Goal: Information Seeking & Learning: Learn about a topic

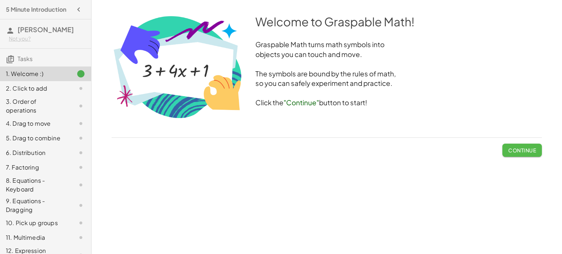
click at [515, 154] on button "Continue" at bounding box center [521, 150] width 39 height 13
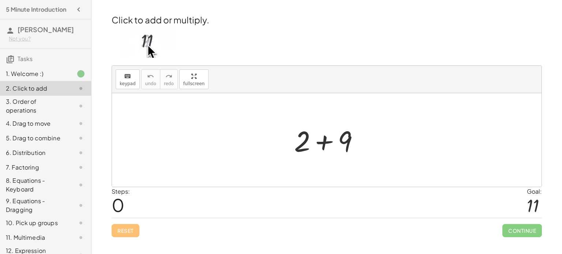
click at [315, 142] on div at bounding box center [329, 140] width 78 height 38
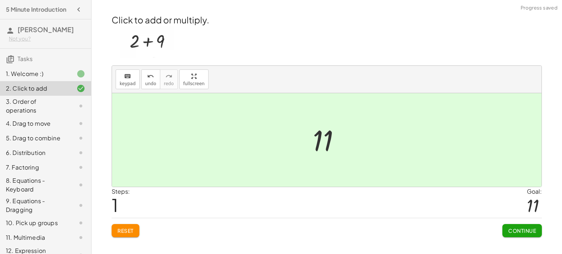
click at [509, 235] on button "Continue" at bounding box center [521, 230] width 39 height 13
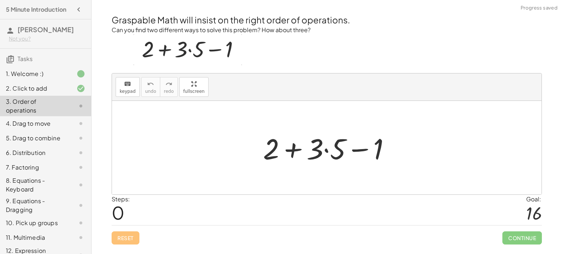
click at [295, 145] on div at bounding box center [329, 148] width 140 height 38
click at [294, 146] on div at bounding box center [329, 148] width 140 height 38
click at [327, 144] on div at bounding box center [329, 148] width 140 height 38
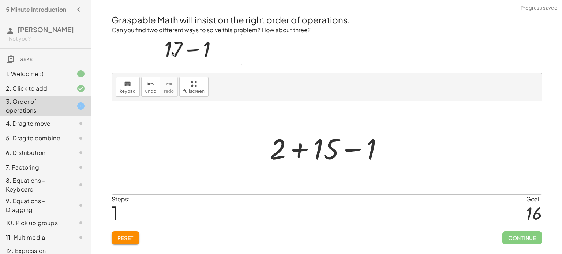
click at [299, 153] on div at bounding box center [329, 148] width 127 height 38
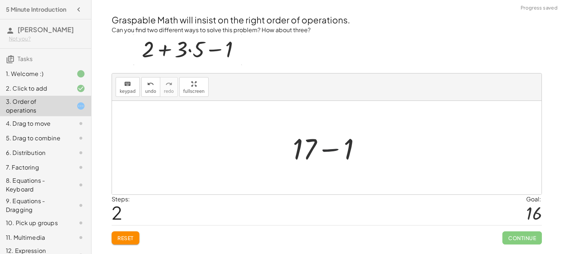
click at [332, 151] on div at bounding box center [329, 148] width 81 height 38
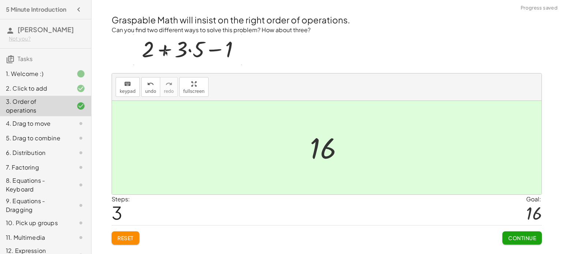
click at [512, 242] on button "Continue" at bounding box center [521, 237] width 39 height 13
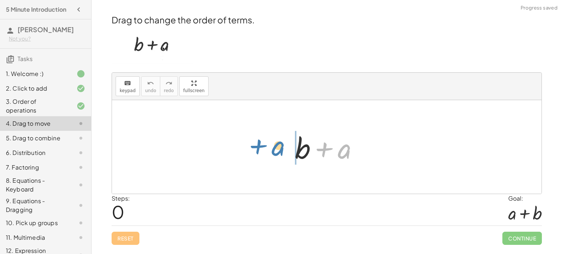
drag, startPoint x: 346, startPoint y: 150, endPoint x: 278, endPoint y: 148, distance: 67.3
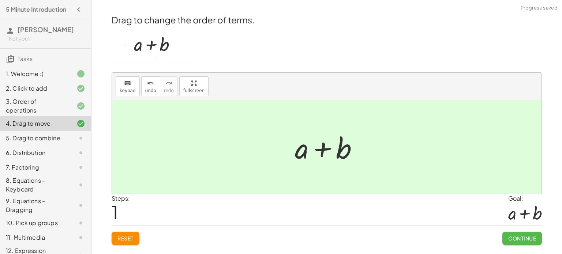
click at [511, 238] on span "Continue" at bounding box center [522, 238] width 28 height 7
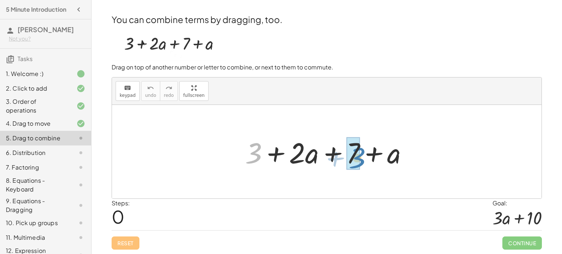
drag, startPoint x: 257, startPoint y: 150, endPoint x: 358, endPoint y: 155, distance: 101.0
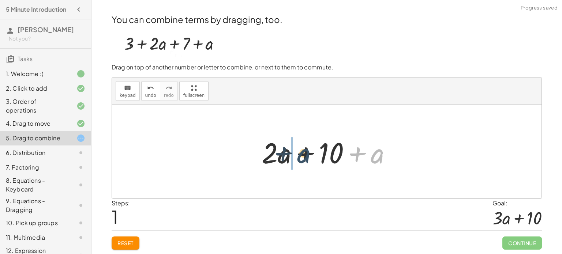
drag, startPoint x: 376, startPoint y: 155, endPoint x: 293, endPoint y: 156, distance: 83.4
click at [293, 156] on div at bounding box center [329, 152] width 143 height 38
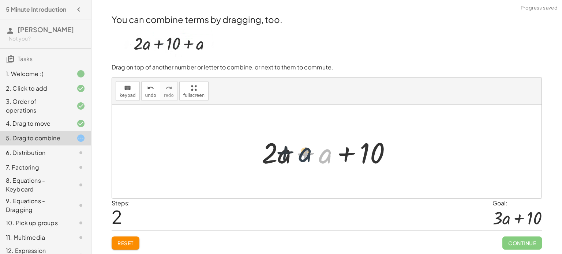
drag, startPoint x: 327, startPoint y: 157, endPoint x: 305, endPoint y: 155, distance: 22.4
click at [305, 155] on div at bounding box center [329, 152] width 143 height 38
click at [298, 154] on div at bounding box center [329, 152] width 143 height 38
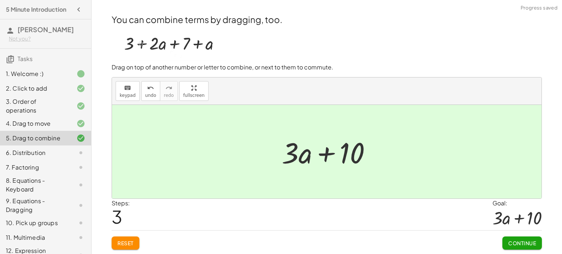
click at [506, 241] on button "Continue" at bounding box center [521, 243] width 39 height 13
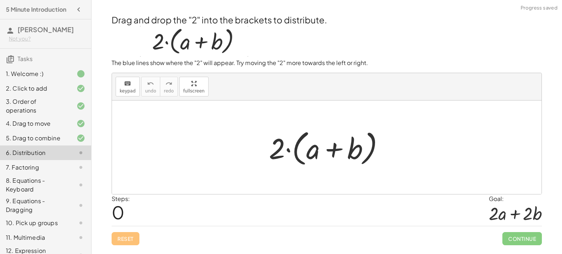
click at [332, 158] on div at bounding box center [329, 148] width 128 height 42
drag, startPoint x: 275, startPoint y: 151, endPoint x: 314, endPoint y: 154, distance: 39.2
click at [314, 154] on div at bounding box center [329, 148] width 128 height 42
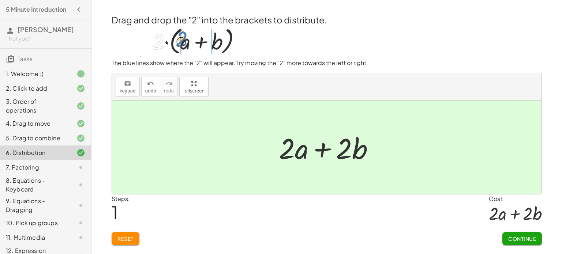
click at [504, 238] on button "Continue" at bounding box center [521, 238] width 39 height 13
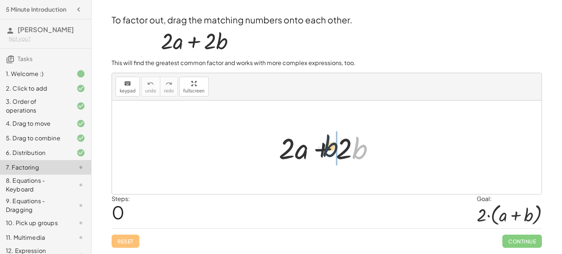
drag, startPoint x: 354, startPoint y: 144, endPoint x: 290, endPoint y: 144, distance: 63.3
click at [290, 144] on div at bounding box center [329, 148] width 109 height 38
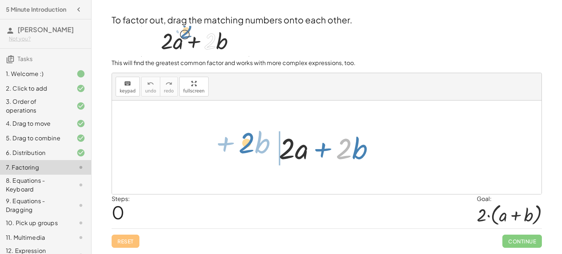
drag, startPoint x: 340, startPoint y: 150, endPoint x: 243, endPoint y: 144, distance: 97.4
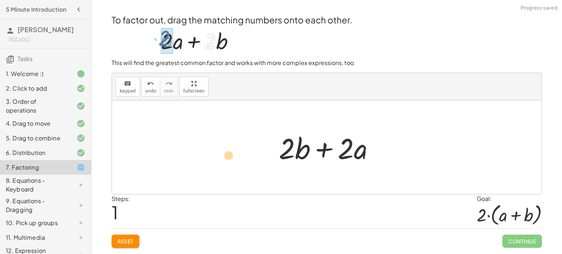
drag, startPoint x: 341, startPoint y: 150, endPoint x: 218, endPoint y: 161, distance: 123.7
click at [218, 161] on div "+ · 2 · a + · 2 · b · 2 + · a + · 2 · a + · 2 · b" at bounding box center [326, 148] width 429 height 94
click at [128, 241] on span "Reset" at bounding box center [125, 241] width 16 height 7
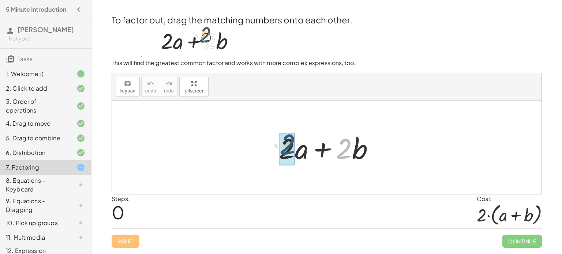
drag, startPoint x: 340, startPoint y: 145, endPoint x: 268, endPoint y: 147, distance: 72.4
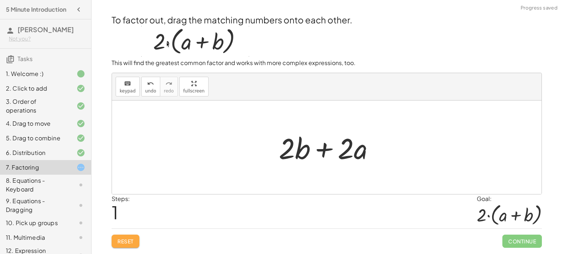
click at [127, 238] on span "Reset" at bounding box center [125, 241] width 16 height 7
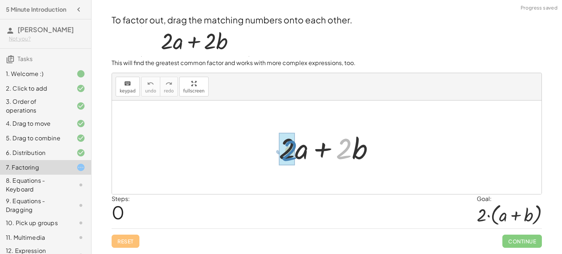
drag, startPoint x: 340, startPoint y: 156, endPoint x: 283, endPoint y: 158, distance: 56.7
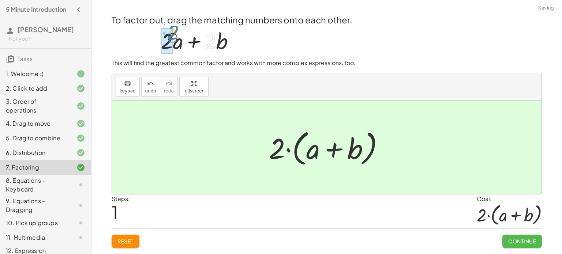
click at [514, 243] on span "Continue" at bounding box center [522, 241] width 28 height 7
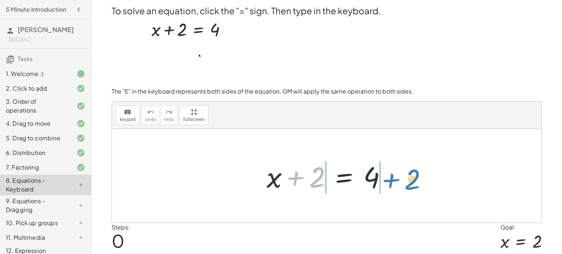
drag, startPoint x: 312, startPoint y: 183, endPoint x: 405, endPoint y: 181, distance: 93.6
click at [405, 181] on div "+ 2 + x + 2 = 4" at bounding box center [326, 176] width 429 height 94
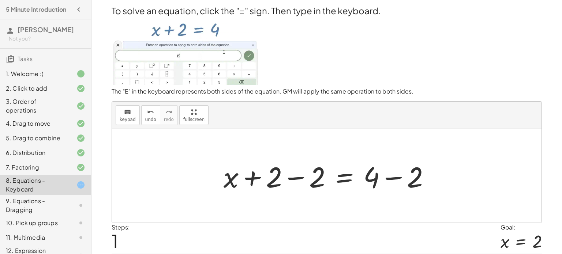
click at [280, 178] on div at bounding box center [329, 176] width 219 height 38
click at [255, 182] on div at bounding box center [329, 176] width 219 height 38
click at [282, 178] on div at bounding box center [329, 176] width 219 height 38
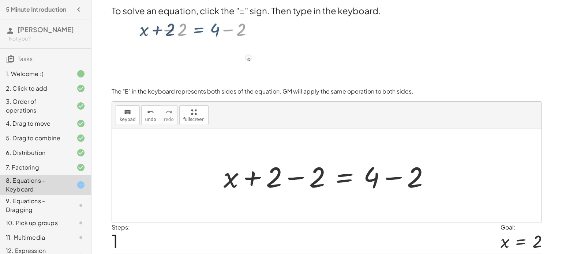
click at [291, 178] on div at bounding box center [329, 176] width 219 height 38
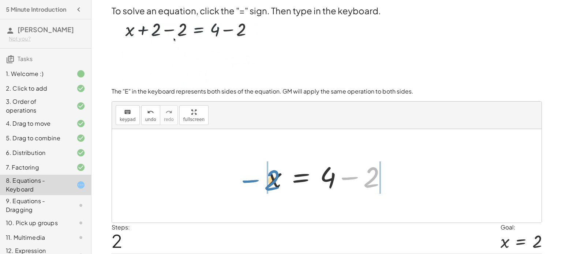
drag, startPoint x: 362, startPoint y: 174, endPoint x: 263, endPoint y: 177, distance: 99.1
click at [263, 177] on div at bounding box center [329, 176] width 133 height 38
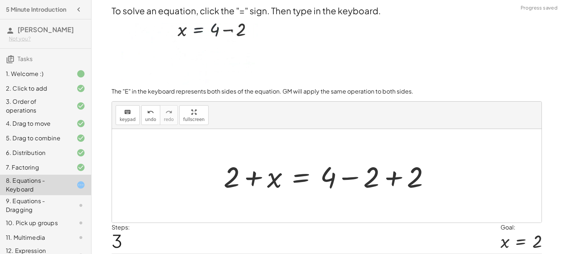
click at [257, 177] on div at bounding box center [329, 176] width 219 height 38
click at [253, 173] on div at bounding box center [329, 176] width 219 height 38
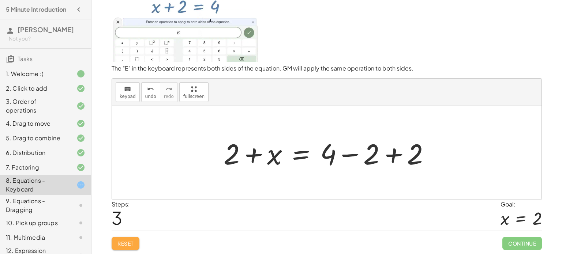
click at [130, 239] on button "Reset" at bounding box center [126, 243] width 28 height 13
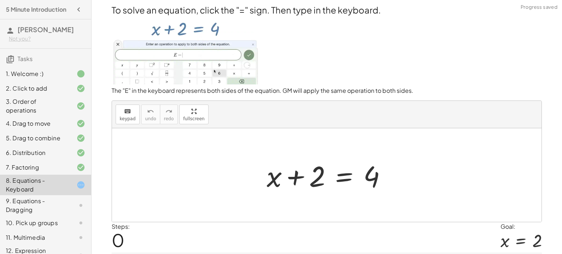
scroll to position [0, 0]
drag, startPoint x: 374, startPoint y: 170, endPoint x: 307, endPoint y: 174, distance: 67.8
click at [307, 174] on div at bounding box center [329, 176] width 133 height 38
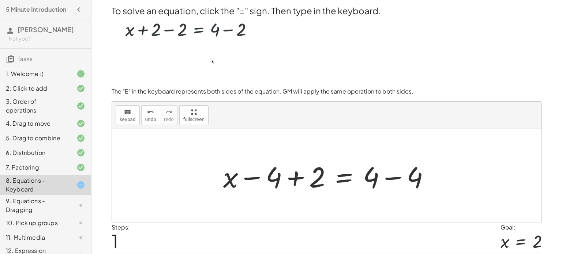
scroll to position [23, 0]
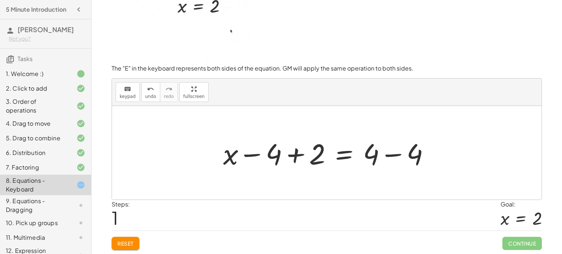
click at [130, 238] on button "Reset" at bounding box center [126, 243] width 28 height 13
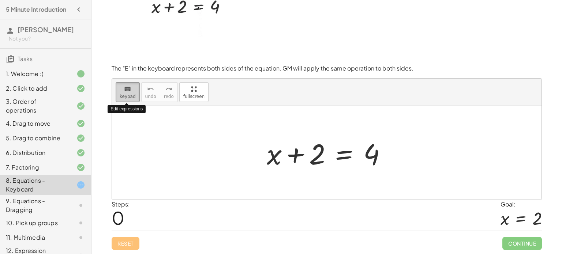
click at [118, 90] on button "keyboard keypad" at bounding box center [128, 92] width 24 height 20
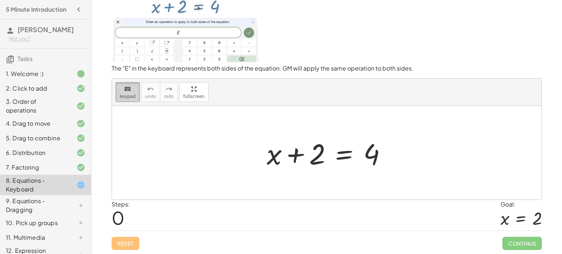
click at [127, 93] on button "keyboard keypad" at bounding box center [128, 92] width 24 height 20
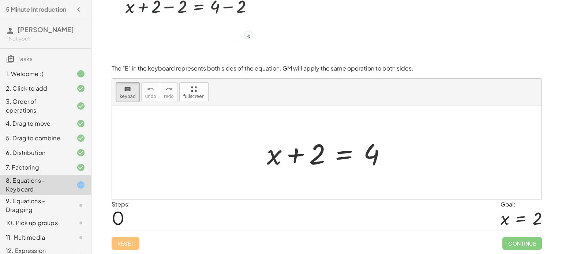
scroll to position [23, 0]
click at [318, 150] on div at bounding box center [304, 155] width 44 height 33
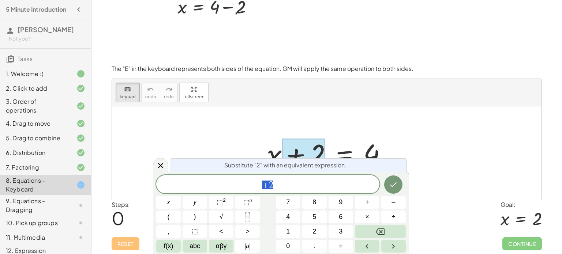
click at [170, 136] on div at bounding box center [326, 153] width 429 height 94
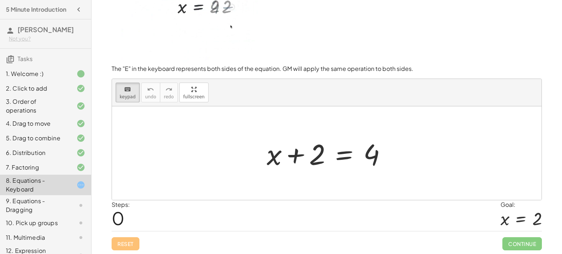
click at [125, 242] on div "Reset Continue" at bounding box center [327, 240] width 430 height 19
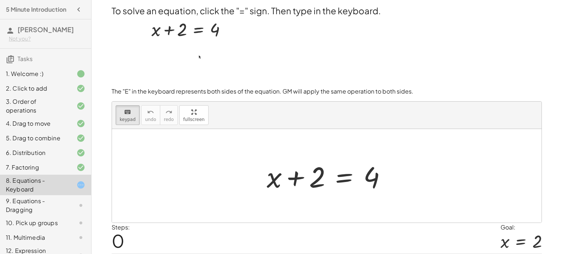
scroll to position [0, 0]
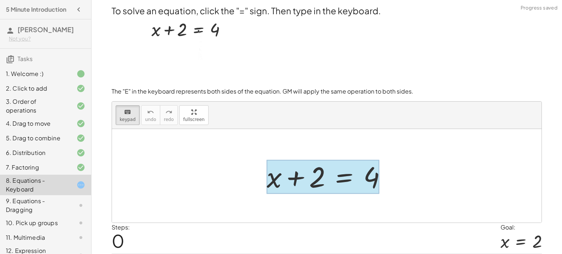
click at [343, 179] on div at bounding box center [323, 177] width 113 height 34
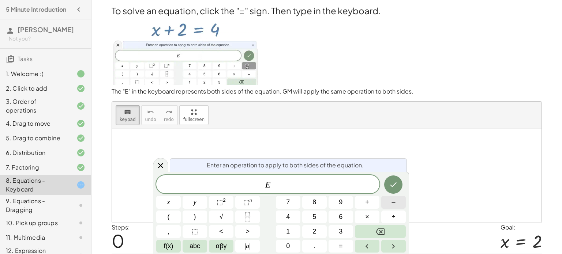
click at [392, 203] on span "–" at bounding box center [393, 202] width 4 height 10
click at [315, 234] on span "2" at bounding box center [314, 232] width 4 height 10
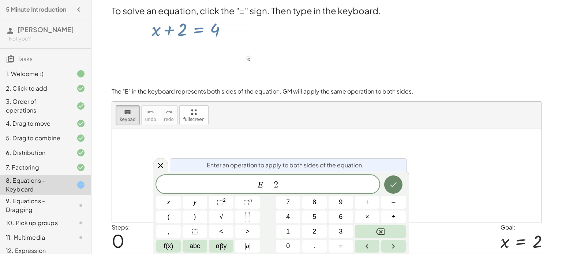
click at [390, 187] on icon "Done" at bounding box center [393, 184] width 9 height 9
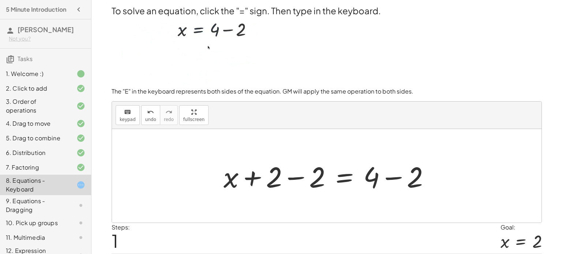
click at [296, 175] on div at bounding box center [329, 176] width 219 height 38
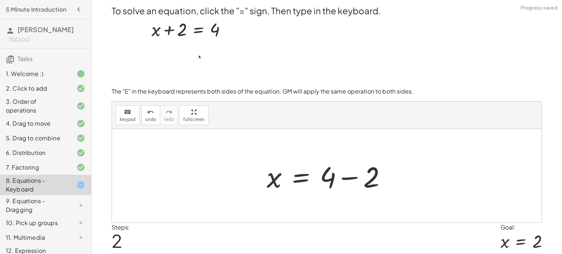
click at [350, 176] on div at bounding box center [329, 176] width 133 height 38
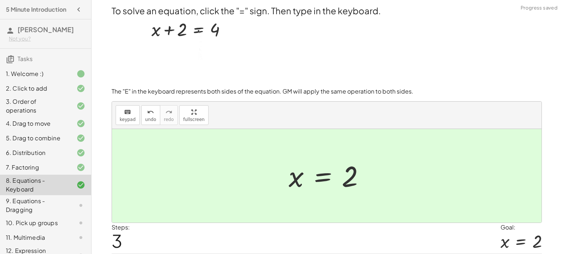
scroll to position [23, 0]
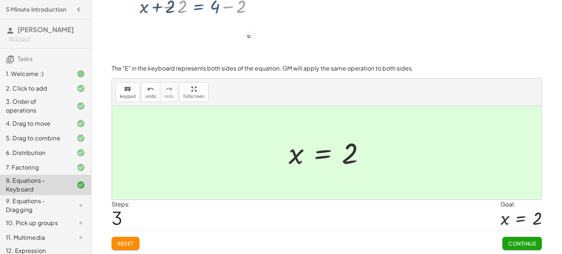
click at [512, 245] on span "Continue" at bounding box center [522, 243] width 28 height 7
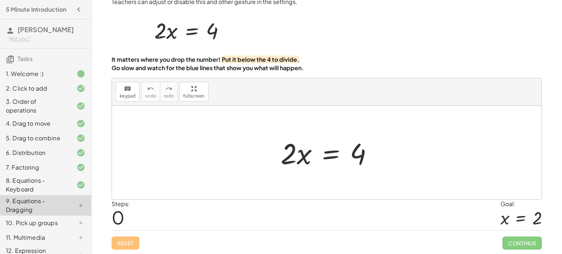
scroll to position [18, 0]
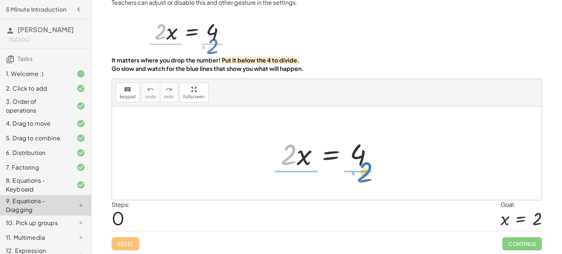
drag, startPoint x: 296, startPoint y: 150, endPoint x: 370, endPoint y: 168, distance: 76.3
click at [370, 168] on div at bounding box center [329, 154] width 105 height 38
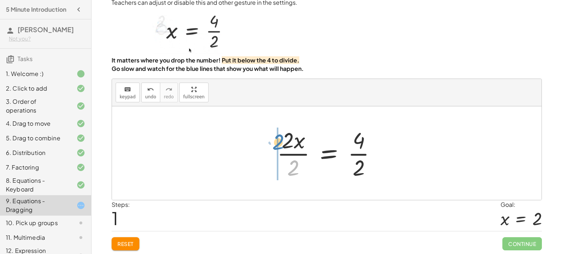
drag, startPoint x: 295, startPoint y: 171, endPoint x: 280, endPoint y: 145, distance: 30.8
click at [280, 145] on div at bounding box center [329, 153] width 113 height 56
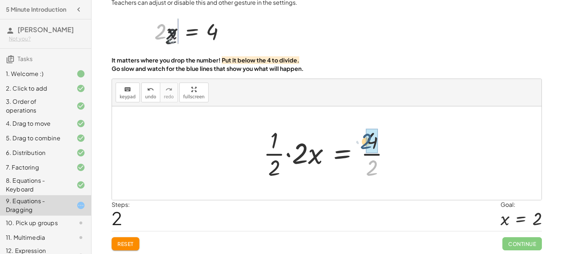
drag, startPoint x: 366, startPoint y: 167, endPoint x: 360, endPoint y: 136, distance: 30.9
click at [360, 136] on div at bounding box center [329, 153] width 139 height 56
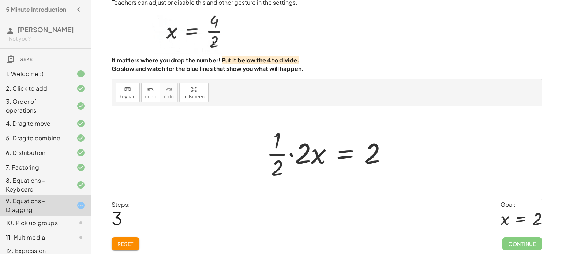
click at [283, 165] on div at bounding box center [330, 153] width 134 height 56
click at [293, 155] on div at bounding box center [330, 153] width 134 height 56
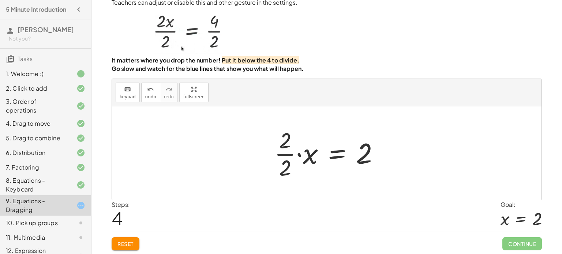
click at [293, 154] on div at bounding box center [330, 153] width 118 height 56
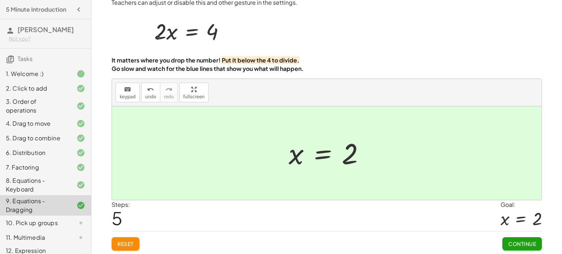
click at [520, 243] on span "Continue" at bounding box center [522, 244] width 28 height 7
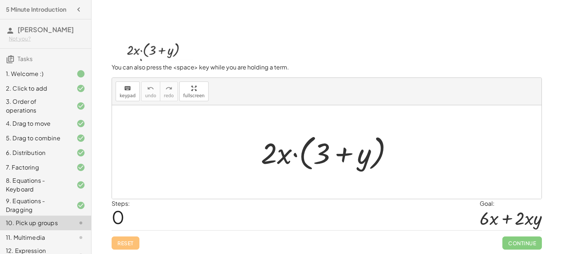
scroll to position [18, 0]
drag, startPoint x: 283, startPoint y: 155, endPoint x: 267, endPoint y: 79, distance: 77.7
drag, startPoint x: 269, startPoint y: 149, endPoint x: 273, endPoint y: 148, distance: 3.7
click at [273, 148] on div at bounding box center [329, 153] width 145 height 42
drag, startPoint x: 280, startPoint y: 154, endPoint x: 293, endPoint y: 50, distance: 104.9
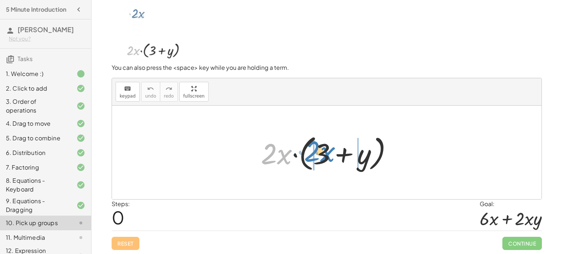
drag, startPoint x: 282, startPoint y: 155, endPoint x: 325, endPoint y: 153, distance: 42.8
click at [325, 153] on div at bounding box center [329, 153] width 145 height 42
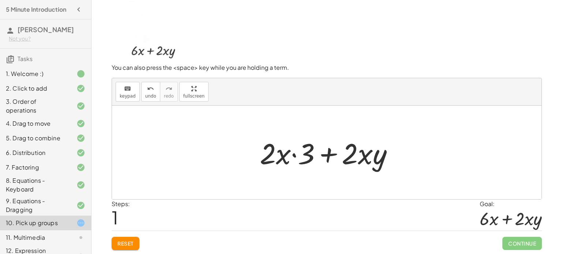
click at [329, 154] on div at bounding box center [329, 153] width 147 height 38
click at [295, 154] on div at bounding box center [329, 153] width 147 height 38
click at [269, 156] on div at bounding box center [329, 153] width 147 height 38
drag, startPoint x: 301, startPoint y: 156, endPoint x: 269, endPoint y: 155, distance: 32.6
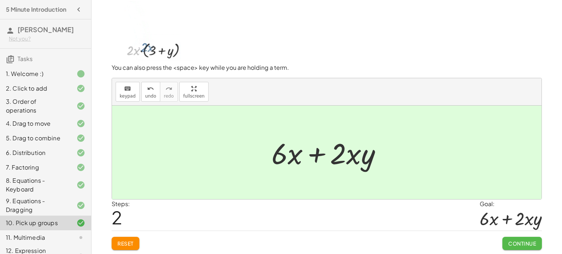
click at [513, 246] on button "Continue" at bounding box center [521, 243] width 39 height 13
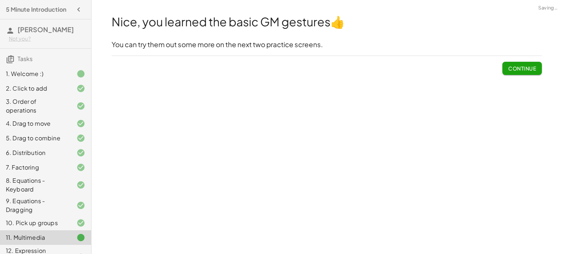
scroll to position [0, 0]
click at [515, 69] on span "Continue" at bounding box center [522, 68] width 28 height 7
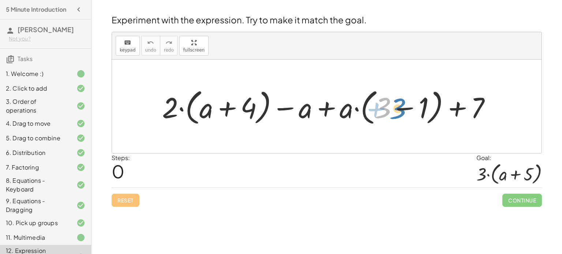
drag, startPoint x: 388, startPoint y: 103, endPoint x: 401, endPoint y: 102, distance: 12.5
click at [401, 102] on div at bounding box center [329, 107] width 342 height 42
click at [408, 107] on div at bounding box center [329, 107] width 342 height 42
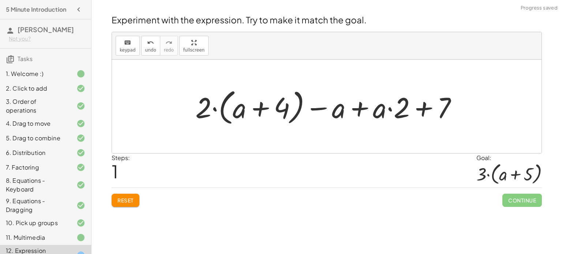
click at [259, 110] on div at bounding box center [329, 107] width 275 height 42
drag, startPoint x: 287, startPoint y: 109, endPoint x: 252, endPoint y: 111, distance: 34.8
click at [252, 111] on div at bounding box center [329, 107] width 275 height 42
drag, startPoint x: 279, startPoint y: 107, endPoint x: 237, endPoint y: 110, distance: 41.8
click at [237, 110] on div at bounding box center [329, 107] width 275 height 42
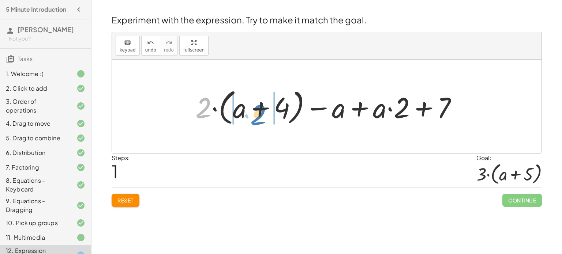
drag, startPoint x: 205, startPoint y: 111, endPoint x: 260, endPoint y: 118, distance: 55.3
click at [260, 118] on div at bounding box center [329, 107] width 275 height 42
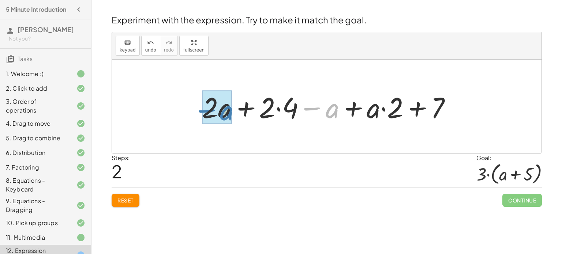
drag, startPoint x: 325, startPoint y: 107, endPoint x: 218, endPoint y: 109, distance: 107.1
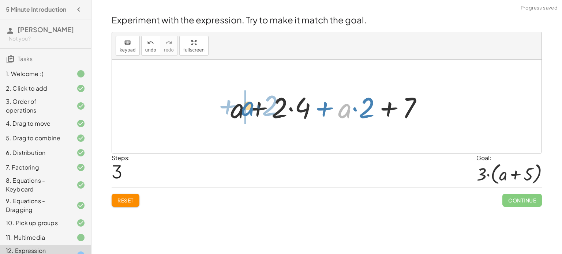
drag, startPoint x: 342, startPoint y: 114, endPoint x: 245, endPoint y: 112, distance: 96.9
click at [245, 112] on div at bounding box center [329, 107] width 205 height 38
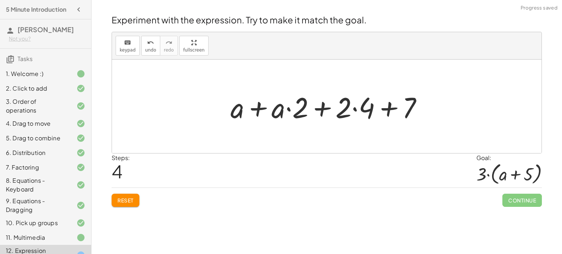
click at [272, 113] on div at bounding box center [329, 107] width 205 height 38
click at [260, 111] on div at bounding box center [329, 107] width 205 height 38
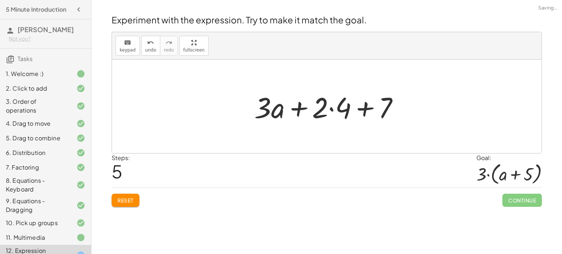
click at [366, 111] on div at bounding box center [329, 107] width 158 height 38
click at [365, 110] on div at bounding box center [329, 107] width 158 height 38
drag, startPoint x: 390, startPoint y: 104, endPoint x: 350, endPoint y: 107, distance: 41.1
click at [350, 107] on div at bounding box center [329, 107] width 158 height 38
click at [331, 108] on div at bounding box center [329, 107] width 158 height 38
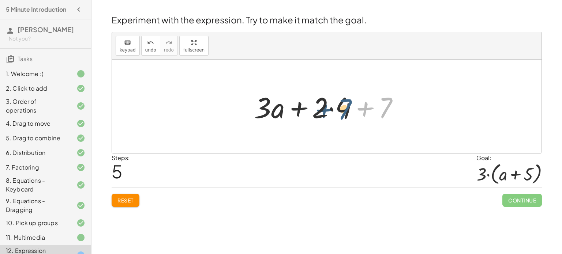
drag, startPoint x: 391, startPoint y: 98, endPoint x: 347, endPoint y: 99, distance: 44.3
click at [347, 99] on div at bounding box center [329, 107] width 158 height 38
click at [136, 198] on button "Reset" at bounding box center [126, 200] width 28 height 13
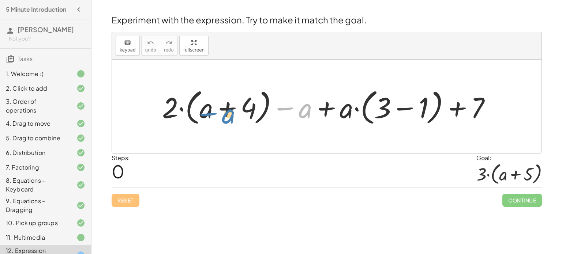
drag, startPoint x: 303, startPoint y: 110, endPoint x: 224, endPoint y: 115, distance: 79.5
click at [224, 115] on div at bounding box center [329, 107] width 342 height 42
drag, startPoint x: 305, startPoint y: 117, endPoint x: 212, endPoint y: 115, distance: 92.5
click at [212, 115] on div at bounding box center [329, 107] width 342 height 42
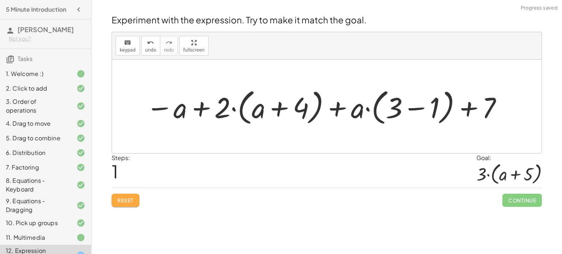
click at [124, 204] on button "Reset" at bounding box center [126, 200] width 28 height 13
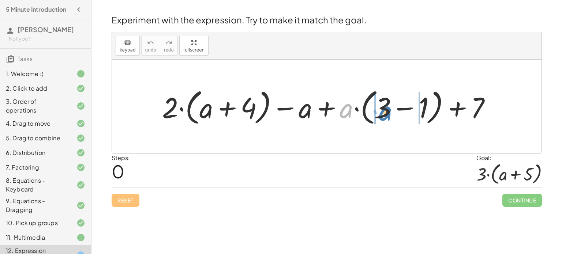
drag, startPoint x: 348, startPoint y: 109, endPoint x: 387, endPoint y: 112, distance: 39.2
click at [387, 112] on div at bounding box center [329, 107] width 342 height 42
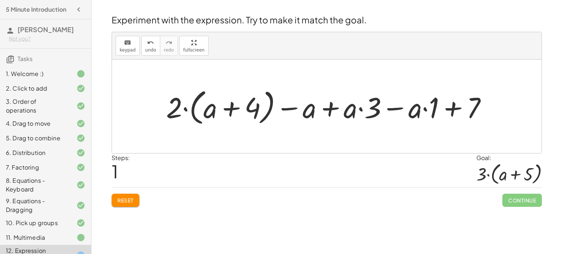
click at [135, 203] on button "Reset" at bounding box center [126, 200] width 28 height 13
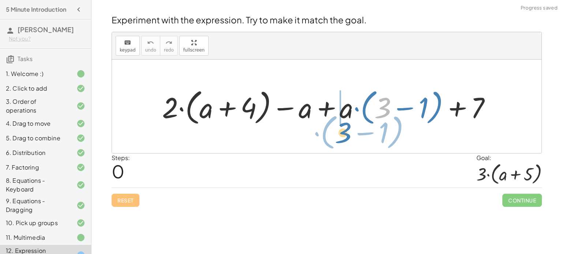
drag, startPoint x: 382, startPoint y: 101, endPoint x: 343, endPoint y: 123, distance: 45.3
click at [343, 123] on div at bounding box center [329, 107] width 342 height 42
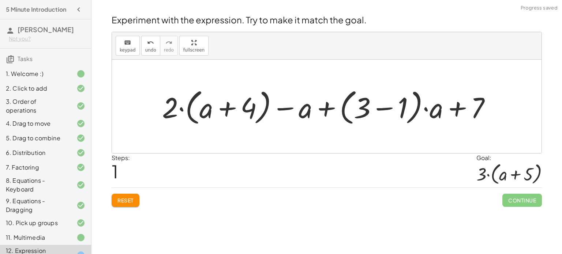
click at [430, 108] on div at bounding box center [329, 107] width 342 height 42
drag, startPoint x: 311, startPoint y: 112, endPoint x: 390, endPoint y: 112, distance: 79.0
click at [390, 112] on div at bounding box center [329, 107] width 342 height 42
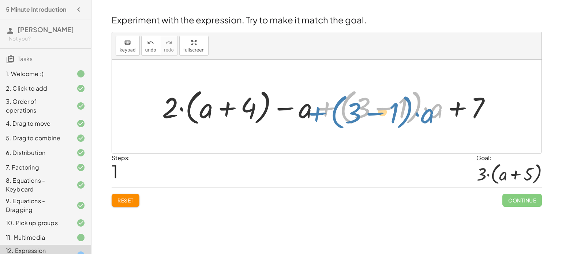
drag, startPoint x: 320, startPoint y: 108, endPoint x: 309, endPoint y: 112, distance: 11.8
click at [309, 112] on div at bounding box center [329, 107] width 342 height 42
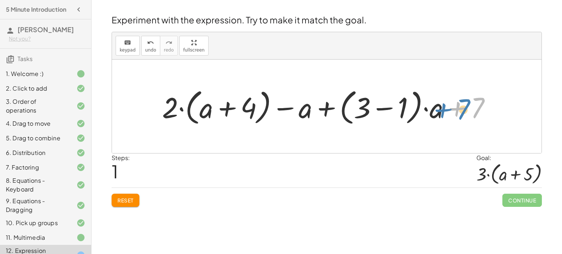
drag, startPoint x: 475, startPoint y: 99, endPoint x: 461, endPoint y: 100, distance: 14.3
click at [461, 100] on div at bounding box center [329, 107] width 342 height 42
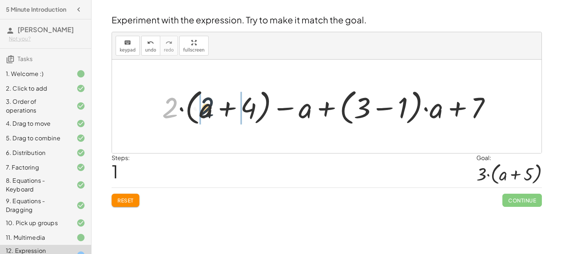
drag, startPoint x: 170, startPoint y: 108, endPoint x: 208, endPoint y: 107, distance: 37.3
click at [208, 107] on div at bounding box center [329, 107] width 342 height 42
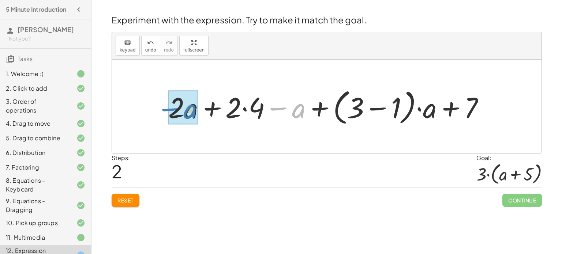
drag, startPoint x: 288, startPoint y: 111, endPoint x: 154, endPoint y: 118, distance: 134.0
click at [154, 118] on div "+ · 2 · ( + a + 4 ) − a + · a · ( + 3 − 1 ) + 7 + · 2 · ( + a + 4 ) − a + · ( +…" at bounding box center [326, 107] width 429 height 94
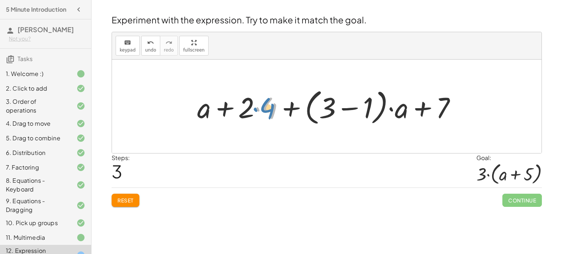
drag, startPoint x: 260, startPoint y: 106, endPoint x: 264, endPoint y: 105, distance: 4.4
click at [264, 105] on div at bounding box center [329, 107] width 272 height 42
drag, startPoint x: 267, startPoint y: 106, endPoint x: 339, endPoint y: 99, distance: 73.1
click at [339, 99] on div at bounding box center [329, 107] width 272 height 42
drag, startPoint x: 250, startPoint y: 101, endPoint x: 252, endPoint y: 105, distance: 4.0
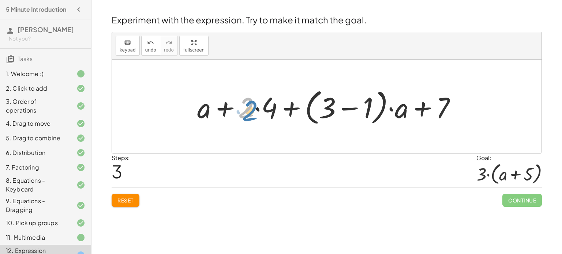
click at [252, 105] on div at bounding box center [329, 107] width 272 height 42
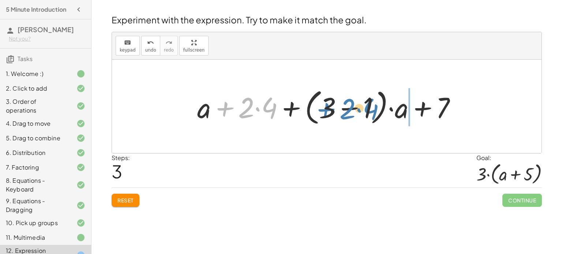
drag, startPoint x: 265, startPoint y: 107, endPoint x: 365, endPoint y: 108, distance: 99.5
click at [365, 108] on div at bounding box center [329, 107] width 272 height 42
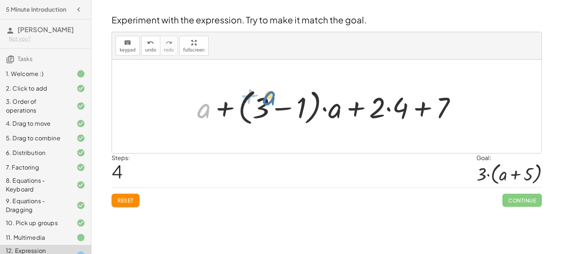
drag, startPoint x: 207, startPoint y: 107, endPoint x: 279, endPoint y: 100, distance: 72.4
click at [279, 100] on div at bounding box center [329, 107] width 272 height 42
drag, startPoint x: 202, startPoint y: 103, endPoint x: 294, endPoint y: 105, distance: 92.2
click at [294, 105] on div at bounding box center [329, 107] width 272 height 42
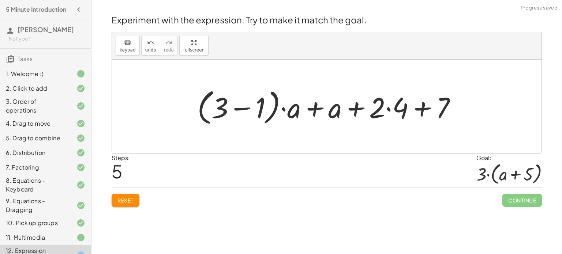
click at [128, 199] on span "Reset" at bounding box center [125, 200] width 16 height 7
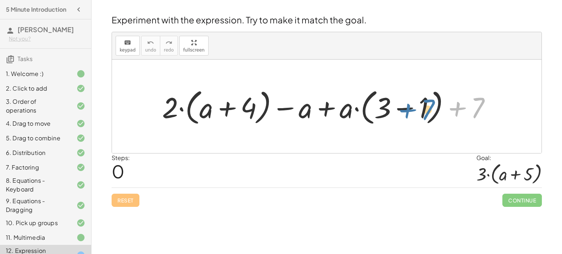
drag, startPoint x: 477, startPoint y: 117, endPoint x: 426, endPoint y: 117, distance: 51.6
click at [426, 117] on div at bounding box center [329, 107] width 342 height 42
drag, startPoint x: 477, startPoint y: 114, endPoint x: 249, endPoint y: 116, distance: 227.8
click at [249, 116] on div at bounding box center [329, 107] width 342 height 42
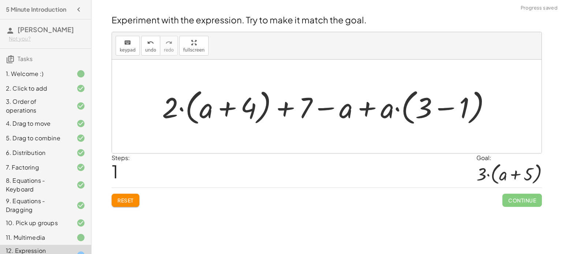
click at [281, 108] on div at bounding box center [329, 107] width 342 height 42
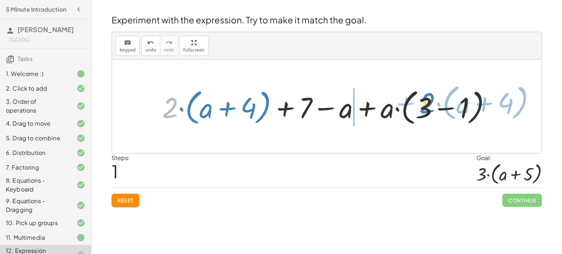
drag, startPoint x: 169, startPoint y: 107, endPoint x: 424, endPoint y: 102, distance: 255.3
click at [424, 102] on div at bounding box center [329, 107] width 342 height 42
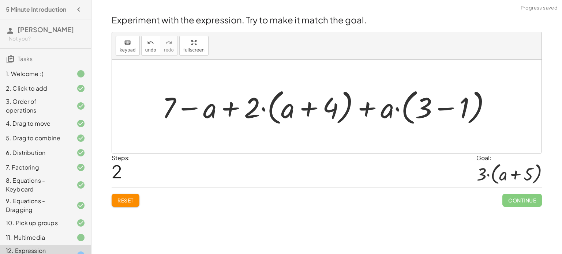
click at [229, 114] on div at bounding box center [329, 107] width 342 height 42
click at [136, 195] on button "Reset" at bounding box center [126, 200] width 28 height 13
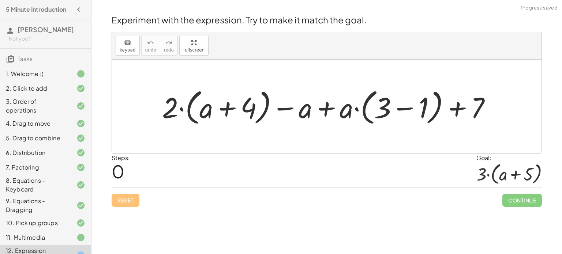
click at [410, 106] on div at bounding box center [329, 107] width 342 height 42
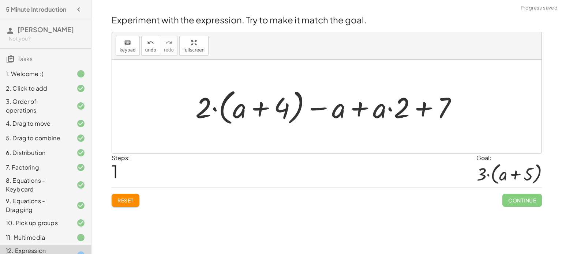
click at [384, 109] on div at bounding box center [329, 107] width 275 height 42
click at [363, 109] on div at bounding box center [329, 107] width 275 height 42
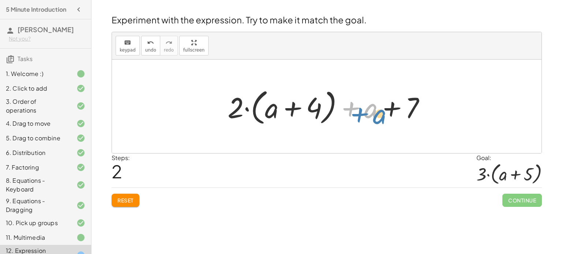
drag, startPoint x: 363, startPoint y: 109, endPoint x: 372, endPoint y: 114, distance: 10.0
click at [372, 114] on div at bounding box center [329, 107] width 211 height 42
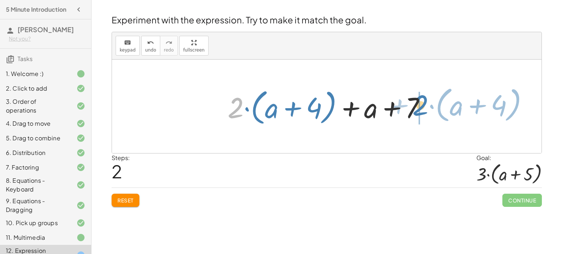
drag, startPoint x: 232, startPoint y: 112, endPoint x: 417, endPoint y: 110, distance: 184.7
click at [417, 110] on div at bounding box center [329, 107] width 211 height 42
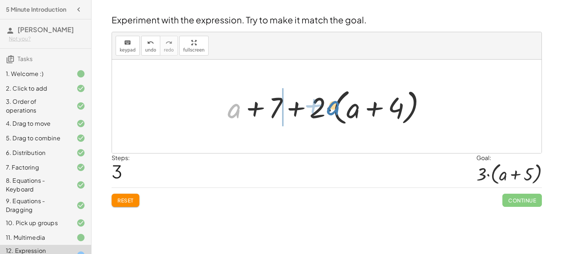
drag, startPoint x: 235, startPoint y: 104, endPoint x: 334, endPoint y: 101, distance: 98.8
click at [334, 101] on div at bounding box center [329, 107] width 211 height 42
click at [374, 108] on div at bounding box center [329, 107] width 211 height 42
click at [295, 106] on div at bounding box center [329, 107] width 211 height 42
click at [256, 112] on div at bounding box center [329, 107] width 211 height 42
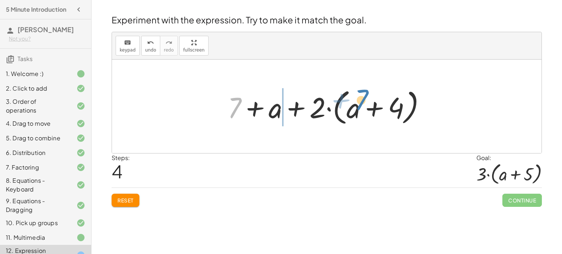
drag, startPoint x: 236, startPoint y: 102, endPoint x: 362, endPoint y: 94, distance: 126.1
click at [362, 94] on div at bounding box center [329, 107] width 211 height 42
click at [292, 106] on div at bounding box center [329, 107] width 211 height 42
click at [252, 109] on div at bounding box center [329, 107] width 211 height 42
click at [375, 103] on div at bounding box center [329, 107] width 211 height 42
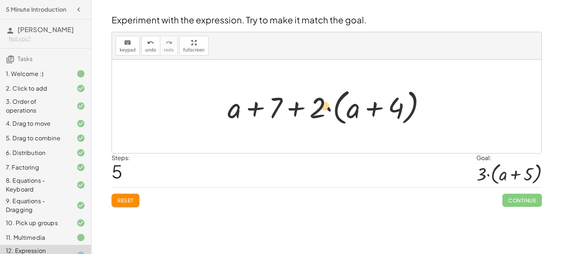
drag, startPoint x: 383, startPoint y: 107, endPoint x: 312, endPoint y: 105, distance: 71.0
click at [312, 105] on div at bounding box center [329, 107] width 211 height 42
drag, startPoint x: 401, startPoint y: 105, endPoint x: 226, endPoint y: 103, distance: 175.1
click at [226, 103] on div at bounding box center [329, 107] width 211 height 42
drag, startPoint x: 271, startPoint y: 97, endPoint x: 413, endPoint y: 95, distance: 141.9
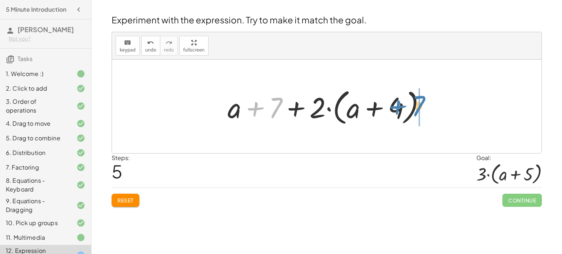
click at [413, 95] on div at bounding box center [329, 107] width 211 height 42
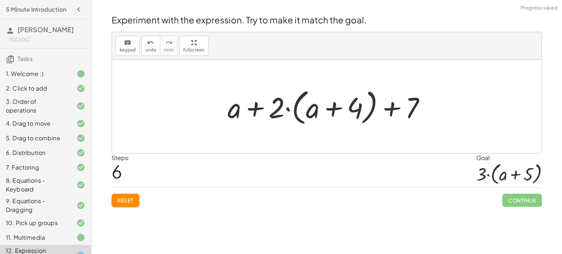
click at [368, 108] on div at bounding box center [329, 107] width 211 height 42
click at [395, 107] on div at bounding box center [329, 107] width 211 height 42
click at [260, 103] on div at bounding box center [329, 107] width 211 height 42
click at [117, 200] on span "Reset" at bounding box center [125, 200] width 16 height 7
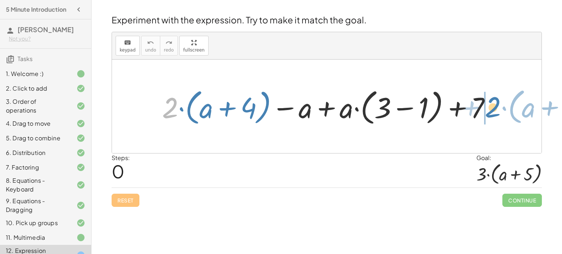
drag, startPoint x: 163, startPoint y: 106, endPoint x: 486, endPoint y: 105, distance: 322.5
click at [486, 105] on div at bounding box center [329, 107] width 342 height 42
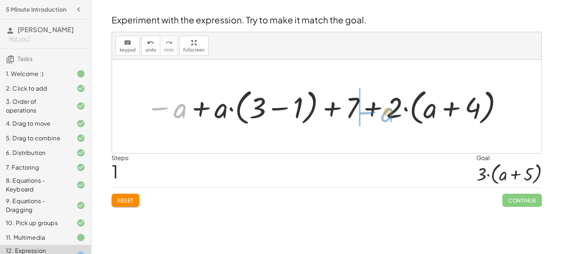
drag, startPoint x: 179, startPoint y: 104, endPoint x: 364, endPoint y: 111, distance: 185.1
click at [364, 111] on div at bounding box center [324, 107] width 365 height 42
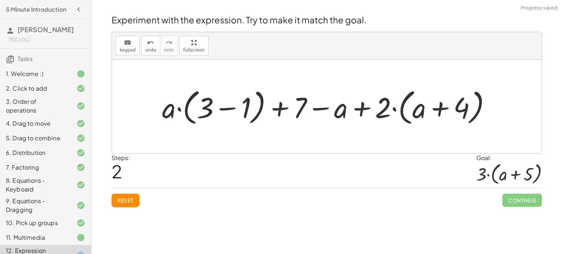
click at [359, 111] on div at bounding box center [329, 107] width 342 height 42
click at [280, 107] on div at bounding box center [329, 107] width 342 height 42
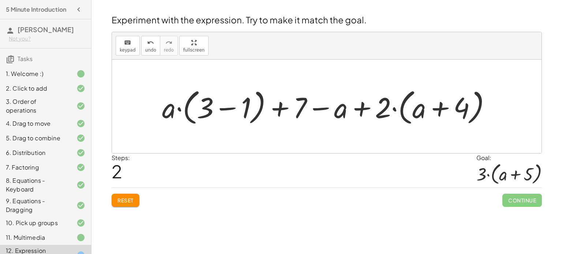
click at [278, 110] on div at bounding box center [329, 107] width 342 height 42
drag, startPoint x: 278, startPoint y: 110, endPoint x: 392, endPoint y: 107, distance: 113.4
click at [392, 107] on div at bounding box center [329, 107] width 342 height 42
click at [316, 109] on div at bounding box center [329, 107] width 342 height 42
click at [364, 102] on div at bounding box center [329, 107] width 342 height 42
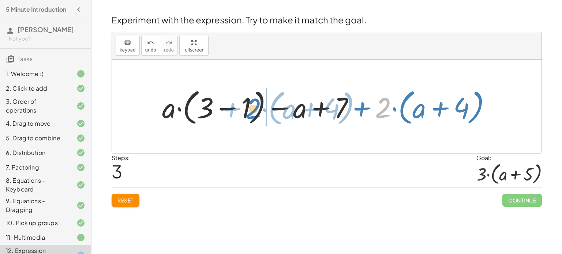
drag, startPoint x: 383, startPoint y: 112, endPoint x: 253, endPoint y: 112, distance: 129.8
click at [253, 112] on div at bounding box center [329, 107] width 342 height 42
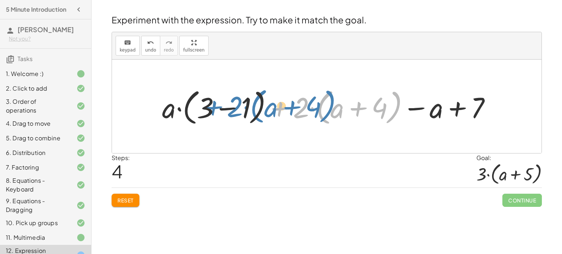
drag, startPoint x: 275, startPoint y: 106, endPoint x: 208, endPoint y: 105, distance: 66.2
click at [208, 105] on div at bounding box center [329, 107] width 342 height 42
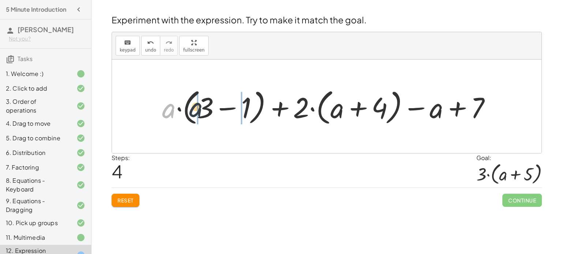
drag, startPoint x: 172, startPoint y: 108, endPoint x: 202, endPoint y: 107, distance: 30.4
click at [202, 107] on div at bounding box center [329, 107] width 342 height 42
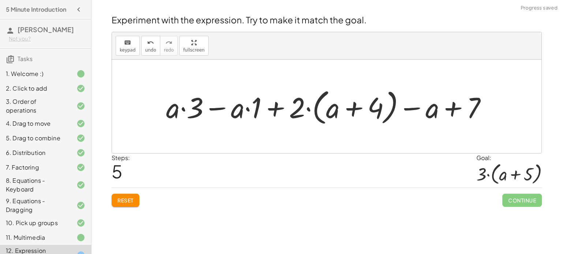
click at [192, 102] on div at bounding box center [329, 107] width 334 height 42
click at [180, 112] on div at bounding box center [329, 107] width 334 height 42
click at [211, 107] on div at bounding box center [329, 107] width 334 height 42
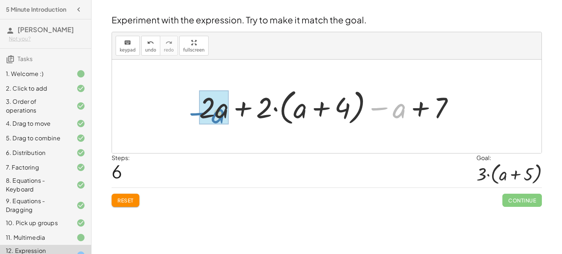
drag, startPoint x: 399, startPoint y: 110, endPoint x: 218, endPoint y: 114, distance: 181.0
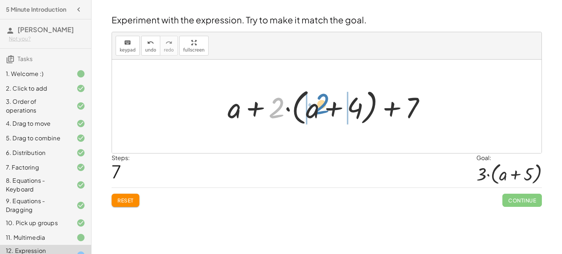
drag, startPoint x: 276, startPoint y: 112, endPoint x: 321, endPoint y: 107, distance: 45.2
click at [321, 107] on div at bounding box center [329, 107] width 211 height 42
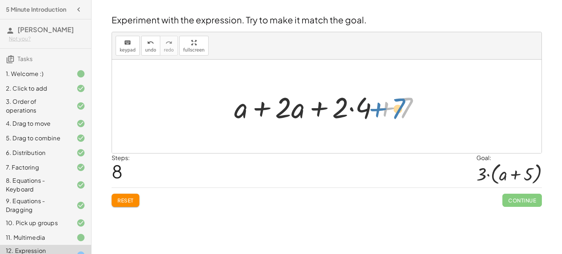
drag, startPoint x: 382, startPoint y: 109, endPoint x: 375, endPoint y: 109, distance: 7.3
click at [375, 109] on div at bounding box center [329, 107] width 198 height 38
drag, startPoint x: 387, startPoint y: 107, endPoint x: 363, endPoint y: 98, distance: 25.2
click at [363, 98] on div at bounding box center [329, 107] width 198 height 38
drag, startPoint x: 386, startPoint y: 104, endPoint x: 356, endPoint y: 106, distance: 30.0
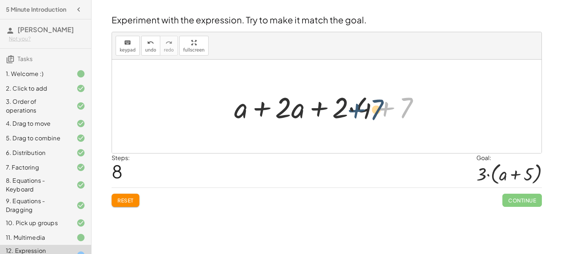
click at [356, 106] on div at bounding box center [329, 107] width 198 height 38
drag, startPoint x: 385, startPoint y: 106, endPoint x: 336, endPoint y: 107, distance: 49.0
click at [336, 107] on div at bounding box center [329, 107] width 198 height 38
drag, startPoint x: 383, startPoint y: 105, endPoint x: 269, endPoint y: 107, distance: 114.1
click at [269, 107] on div at bounding box center [329, 107] width 198 height 38
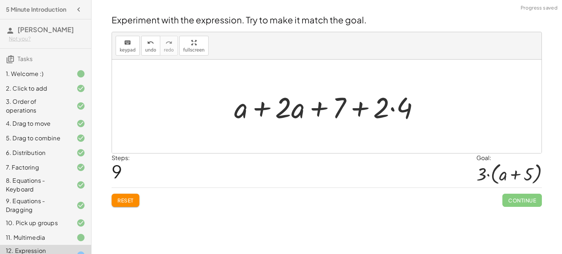
click at [293, 103] on div at bounding box center [329, 107] width 198 height 38
click at [256, 109] on div at bounding box center [329, 107] width 198 height 38
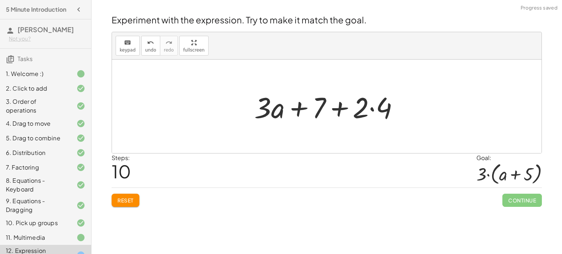
click at [339, 107] on div at bounding box center [329, 107] width 158 height 38
click at [295, 110] on div at bounding box center [329, 107] width 158 height 38
drag, startPoint x: 320, startPoint y: 106, endPoint x: 414, endPoint y: 100, distance: 94.9
click at [372, 107] on div at bounding box center [329, 107] width 158 height 38
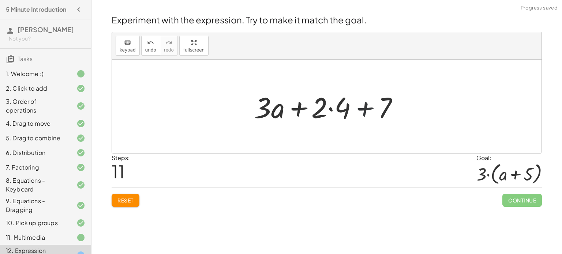
click at [372, 107] on div at bounding box center [329, 107] width 158 height 38
click at [321, 105] on div at bounding box center [329, 107] width 158 height 38
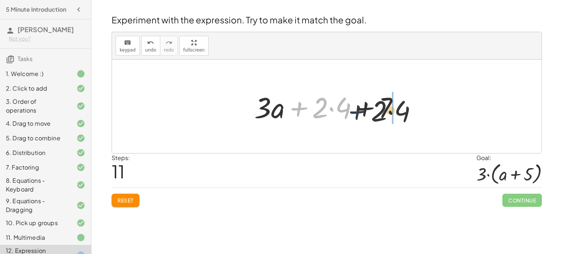
drag, startPoint x: 295, startPoint y: 108, endPoint x: 361, endPoint y: 112, distance: 66.3
click at [361, 112] on div at bounding box center [329, 107] width 158 height 38
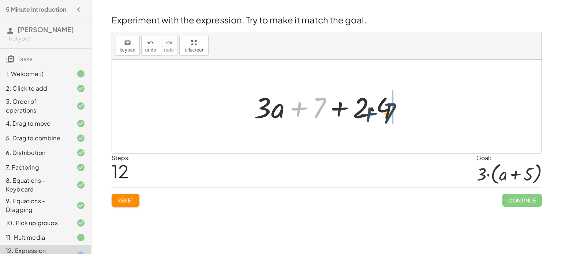
drag, startPoint x: 297, startPoint y: 114, endPoint x: 367, endPoint y: 119, distance: 71.1
click at [367, 119] on div at bounding box center [329, 107] width 158 height 38
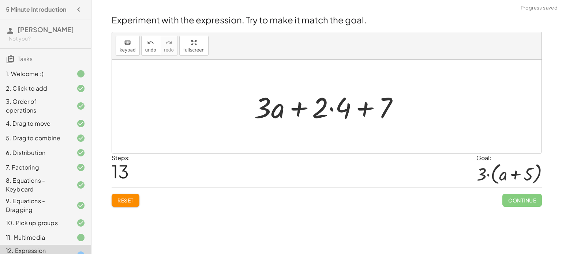
click at [339, 110] on div at bounding box center [329, 107] width 158 height 38
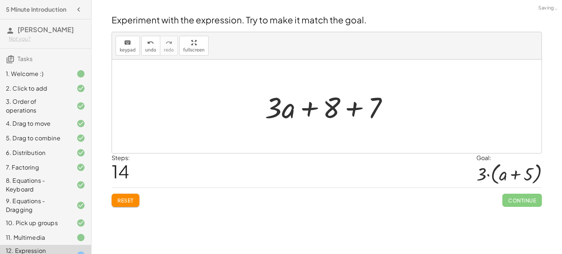
click at [333, 108] on div at bounding box center [329, 107] width 136 height 38
click at [355, 109] on div at bounding box center [329, 107] width 136 height 38
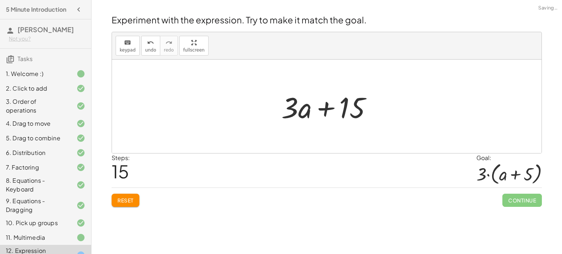
click at [327, 106] on div at bounding box center [329, 107] width 103 height 38
click at [118, 203] on span "Reset" at bounding box center [125, 200] width 16 height 7
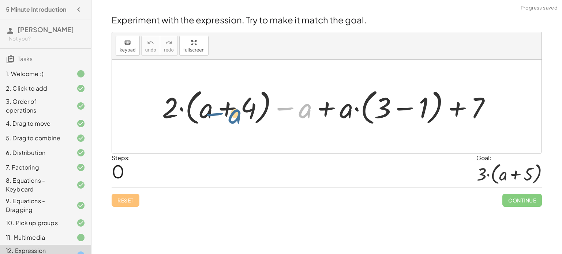
drag, startPoint x: 311, startPoint y: 110, endPoint x: 240, endPoint y: 114, distance: 71.4
click at [240, 114] on div at bounding box center [329, 107] width 342 height 42
click at [303, 111] on div at bounding box center [329, 107] width 342 height 42
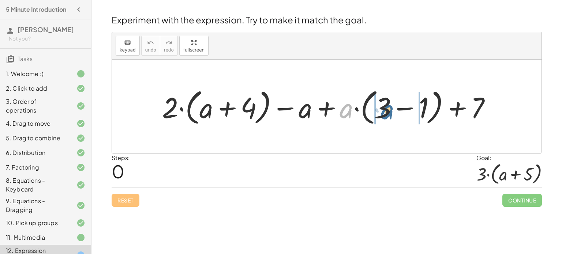
drag, startPoint x: 348, startPoint y: 108, endPoint x: 392, endPoint y: 107, distance: 43.5
click at [392, 107] on div at bounding box center [329, 107] width 342 height 42
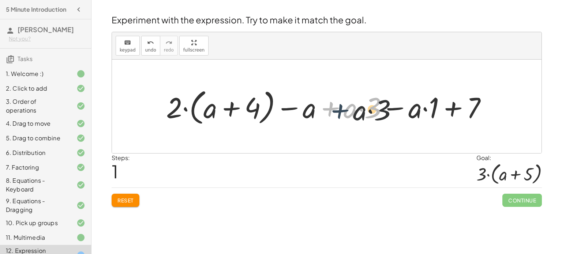
drag, startPoint x: 334, startPoint y: 106, endPoint x: 348, endPoint y: 109, distance: 14.8
click at [348, 109] on div at bounding box center [329, 107] width 334 height 42
click at [338, 107] on div at bounding box center [329, 107] width 334 height 42
click at [333, 107] on div at bounding box center [329, 107] width 334 height 42
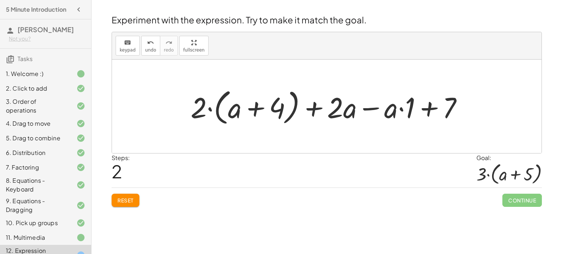
click at [367, 107] on div at bounding box center [329, 107] width 285 height 42
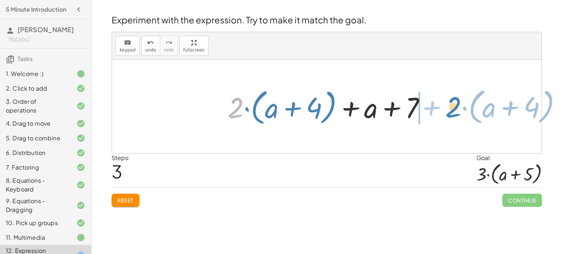
drag, startPoint x: 243, startPoint y: 110, endPoint x: 452, endPoint y: 108, distance: 209.5
click at [452, 108] on div "+ · 2 · ( + a + 4 ) − a + · a · ( + 3 − 1 ) + 7 + · 2 · ( + a + 4 ) − a + · a ·…" at bounding box center [326, 107] width 429 height 94
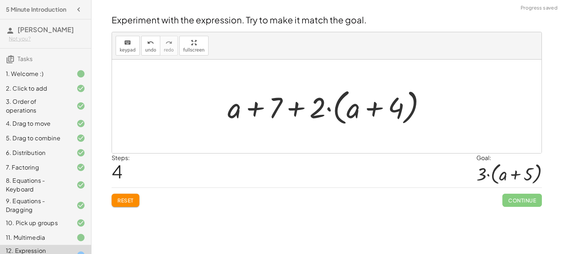
click at [292, 109] on div at bounding box center [329, 107] width 211 height 42
drag, startPoint x: 315, startPoint y: 110, endPoint x: 360, endPoint y: 104, distance: 45.0
click at [360, 104] on div at bounding box center [329, 107] width 211 height 42
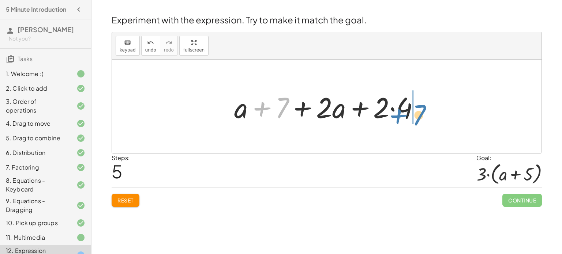
drag, startPoint x: 262, startPoint y: 110, endPoint x: 400, endPoint y: 116, distance: 138.7
click at [400, 116] on div at bounding box center [329, 107] width 198 height 38
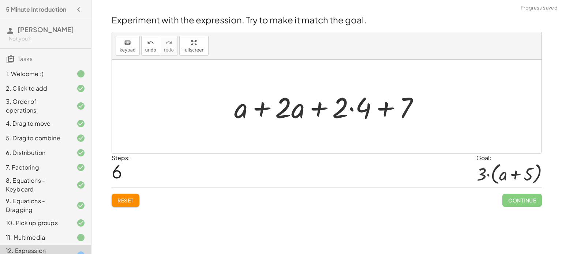
click at [251, 105] on div at bounding box center [329, 107] width 198 height 38
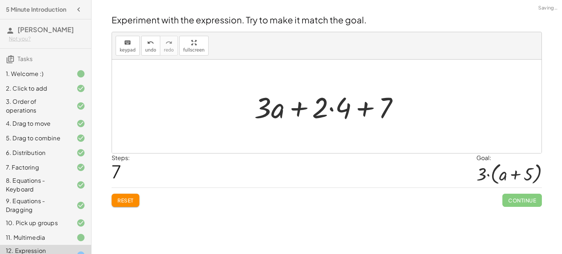
click at [360, 105] on div at bounding box center [329, 107] width 158 height 38
click at [330, 99] on div at bounding box center [329, 107] width 158 height 38
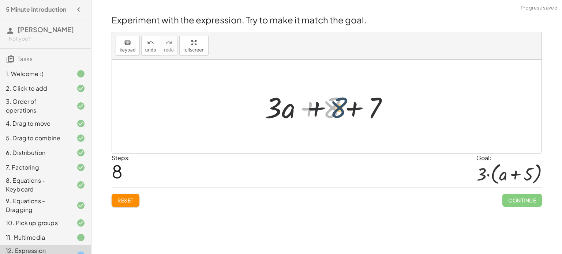
drag, startPoint x: 335, startPoint y: 104, endPoint x: 343, endPoint y: 104, distance: 8.0
click at [343, 104] on div at bounding box center [329, 107] width 136 height 38
click at [354, 105] on div at bounding box center [329, 107] width 136 height 38
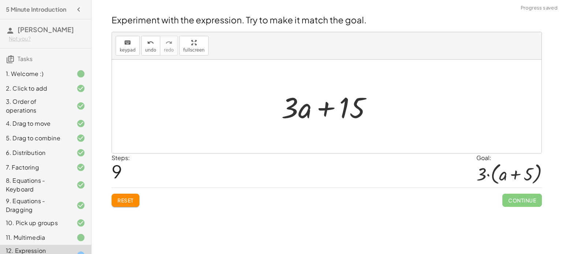
click at [123, 200] on span "Reset" at bounding box center [125, 200] width 16 height 7
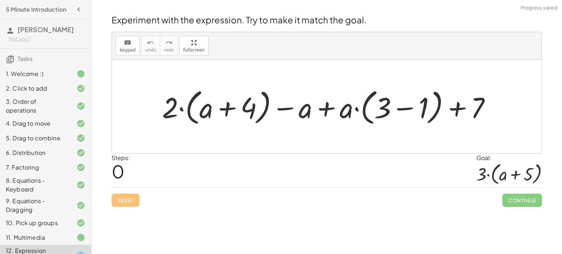
click at [374, 167] on div "Steps: 0 Goal: · 3 · ( + a + 5 )" at bounding box center [327, 171] width 430 height 34
click at [346, 106] on div at bounding box center [329, 107] width 342 height 42
click at [350, 106] on div at bounding box center [329, 107] width 342 height 42
drag, startPoint x: 350, startPoint y: 106, endPoint x: 394, endPoint y: 107, distance: 44.6
click at [394, 107] on div at bounding box center [329, 107] width 342 height 42
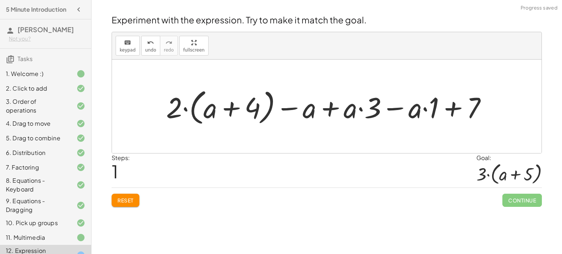
click at [378, 110] on div at bounding box center [329, 107] width 334 height 42
click at [363, 113] on div at bounding box center [329, 107] width 334 height 42
click at [427, 103] on div at bounding box center [329, 107] width 334 height 42
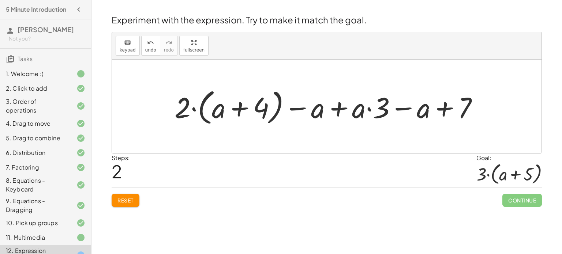
click at [358, 109] on div at bounding box center [329, 107] width 317 height 42
click at [368, 107] on div at bounding box center [329, 107] width 317 height 42
drag, startPoint x: 184, startPoint y: 107, endPoint x: 215, endPoint y: 108, distance: 31.5
click at [215, 108] on div at bounding box center [329, 107] width 317 height 42
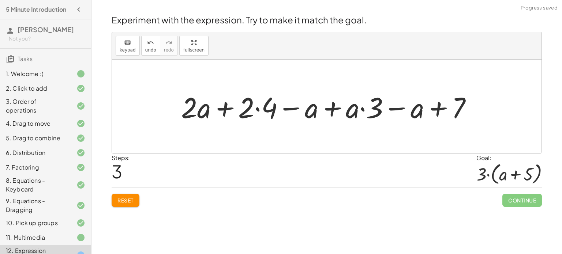
click at [261, 107] on div at bounding box center [329, 107] width 304 height 38
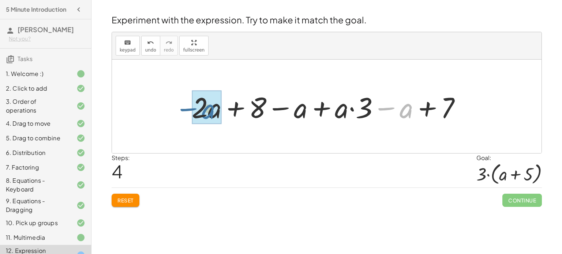
drag, startPoint x: 408, startPoint y: 108, endPoint x: 202, endPoint y: 105, distance: 206.2
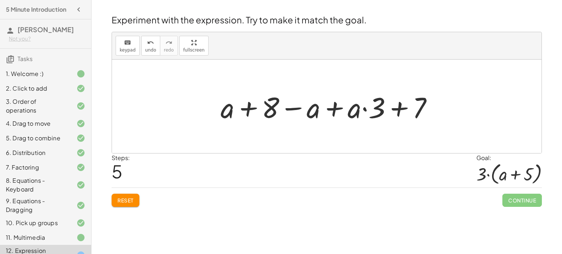
click at [362, 109] on div at bounding box center [329, 107] width 225 height 38
drag, startPoint x: 305, startPoint y: 114, endPoint x: 375, endPoint y: 108, distance: 70.4
click at [375, 108] on div at bounding box center [329, 107] width 225 height 38
click at [343, 112] on div at bounding box center [329, 107] width 225 height 38
click at [352, 109] on div at bounding box center [329, 107] width 225 height 38
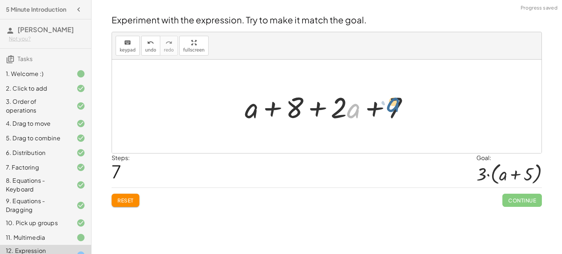
drag, startPoint x: 348, startPoint y: 111, endPoint x: 389, endPoint y: 105, distance: 41.4
click at [389, 105] on div at bounding box center [329, 107] width 177 height 38
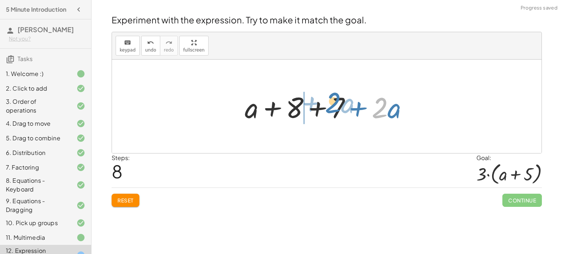
drag, startPoint x: 379, startPoint y: 107, endPoint x: 334, endPoint y: 101, distance: 44.9
click at [334, 101] on div at bounding box center [329, 107] width 177 height 38
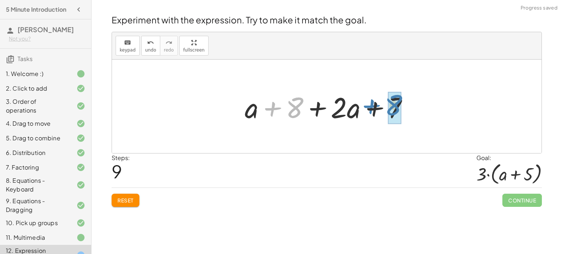
drag, startPoint x: 290, startPoint y: 105, endPoint x: 390, endPoint y: 102, distance: 99.9
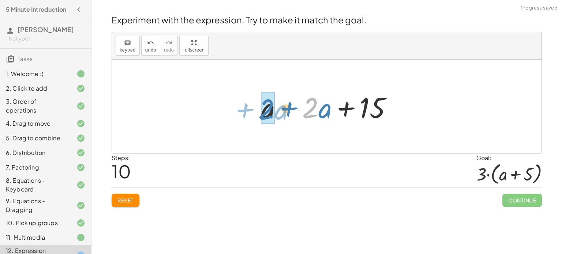
drag, startPoint x: 318, startPoint y: 114, endPoint x: 265, endPoint y: 116, distance: 52.7
click at [265, 116] on div at bounding box center [329, 107] width 144 height 38
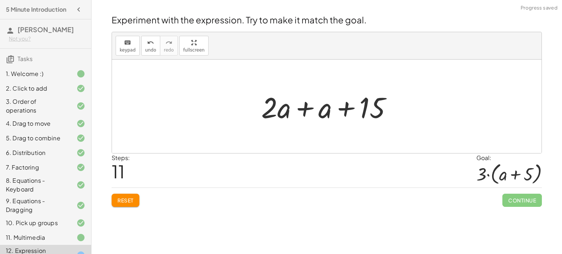
click at [306, 105] on div at bounding box center [329, 107] width 144 height 38
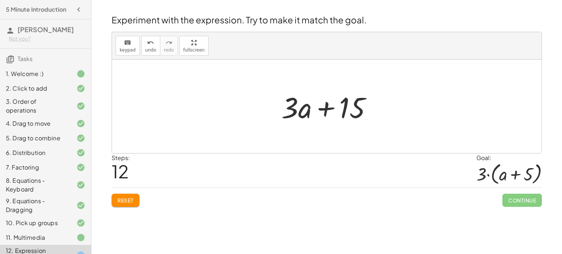
click at [124, 202] on span "Reset" at bounding box center [125, 200] width 16 height 7
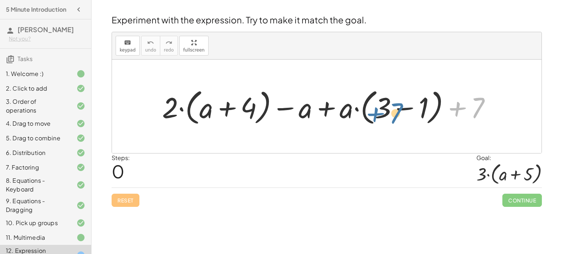
drag, startPoint x: 455, startPoint y: 104, endPoint x: 373, endPoint y: 109, distance: 82.1
click at [373, 109] on div at bounding box center [329, 107] width 342 height 42
drag, startPoint x: 347, startPoint y: 114, endPoint x: 343, endPoint y: 118, distance: 6.0
click at [343, 118] on div at bounding box center [329, 107] width 342 height 42
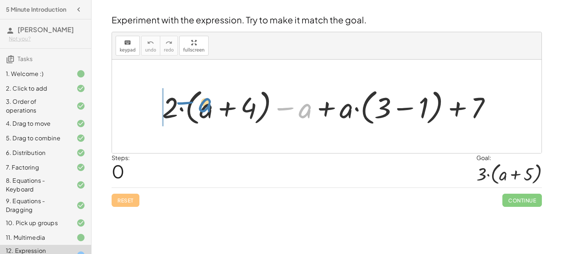
drag, startPoint x: 307, startPoint y: 117, endPoint x: 207, endPoint y: 111, distance: 99.6
click at [207, 111] on div at bounding box center [329, 107] width 342 height 42
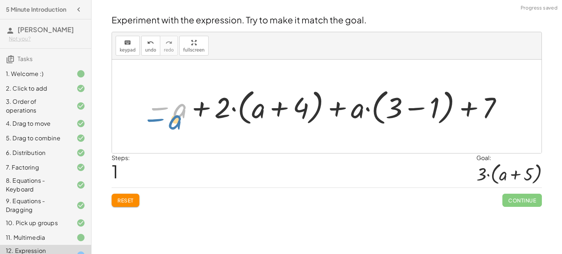
drag, startPoint x: 184, startPoint y: 112, endPoint x: 187, endPoint y: 115, distance: 4.2
click at [187, 115] on div at bounding box center [324, 107] width 365 height 42
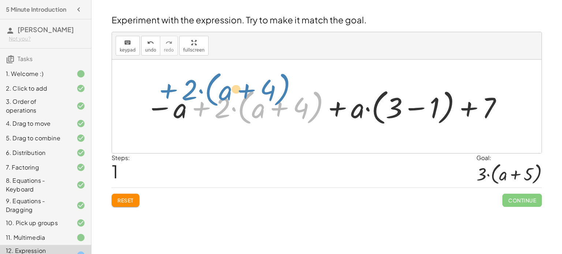
drag, startPoint x: 204, startPoint y: 107, endPoint x: 182, endPoint y: 102, distance: 21.9
click at [182, 102] on div at bounding box center [324, 107] width 365 height 42
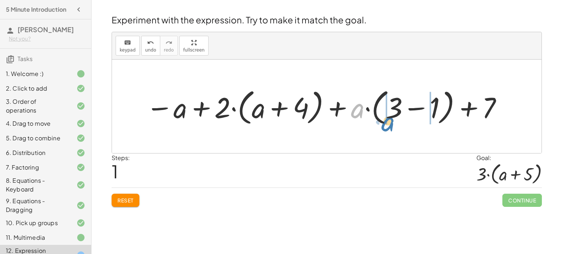
drag, startPoint x: 362, startPoint y: 105, endPoint x: 392, endPoint y: 117, distance: 32.8
click at [392, 117] on div at bounding box center [324, 107] width 365 height 42
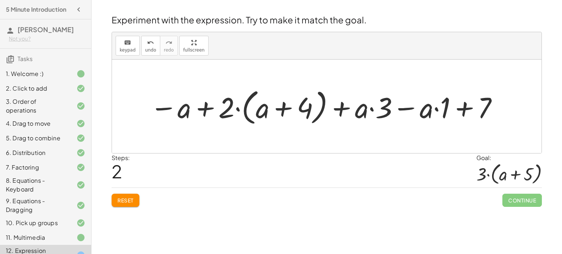
click at [464, 107] on div at bounding box center [324, 107] width 356 height 42
click at [438, 110] on div at bounding box center [324, 107] width 356 height 42
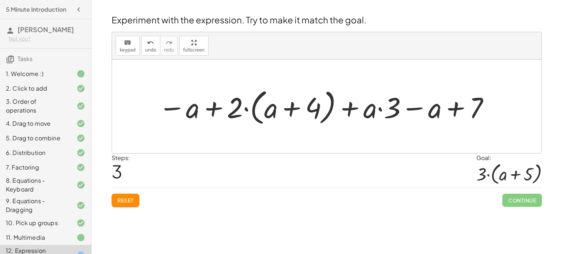
click at [209, 109] on div at bounding box center [324, 107] width 339 height 42
click at [192, 107] on div at bounding box center [324, 107] width 339 height 42
click at [241, 107] on div at bounding box center [324, 107] width 339 height 42
click at [379, 107] on div at bounding box center [324, 107] width 339 height 42
click at [380, 107] on div at bounding box center [324, 107] width 339 height 42
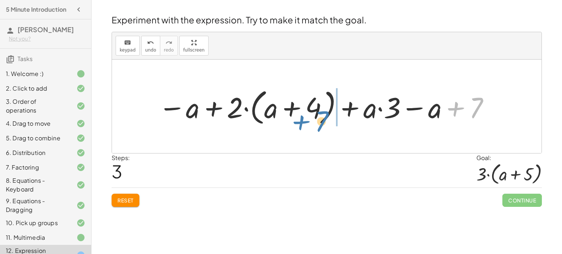
drag, startPoint x: 458, startPoint y: 105, endPoint x: 305, endPoint y: 116, distance: 154.0
click at [305, 116] on div at bounding box center [324, 107] width 339 height 42
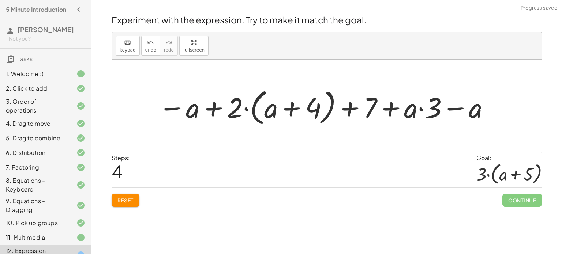
click at [330, 110] on div at bounding box center [324, 107] width 339 height 42
drag, startPoint x: 346, startPoint y: 106, endPoint x: 230, endPoint y: 106, distance: 115.5
click at [230, 106] on div at bounding box center [324, 107] width 339 height 42
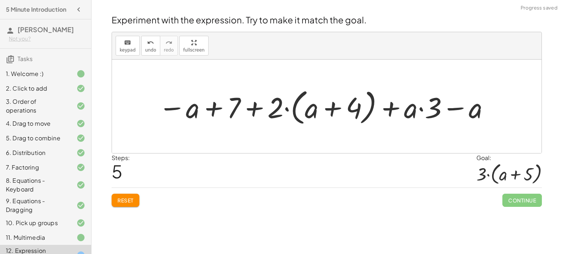
click at [230, 106] on div at bounding box center [324, 107] width 339 height 42
click at [252, 110] on div at bounding box center [324, 107] width 339 height 42
click at [215, 107] on div at bounding box center [324, 107] width 339 height 42
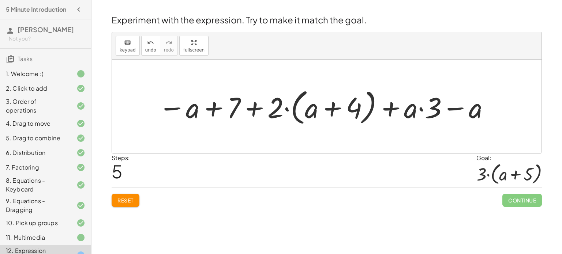
click at [215, 107] on div at bounding box center [324, 107] width 339 height 42
click at [414, 108] on div at bounding box center [324, 107] width 339 height 42
click at [350, 109] on div at bounding box center [324, 107] width 339 height 42
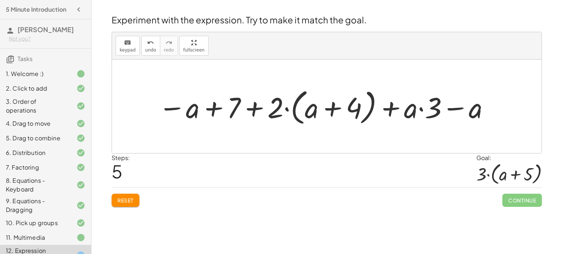
click at [350, 109] on div at bounding box center [324, 107] width 339 height 42
click at [325, 106] on div at bounding box center [324, 107] width 339 height 42
click at [327, 107] on div at bounding box center [324, 107] width 339 height 42
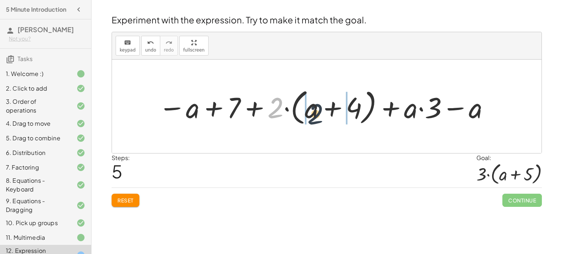
drag, startPoint x: 279, startPoint y: 113, endPoint x: 323, endPoint y: 118, distance: 44.5
click at [323, 118] on div at bounding box center [324, 107] width 339 height 42
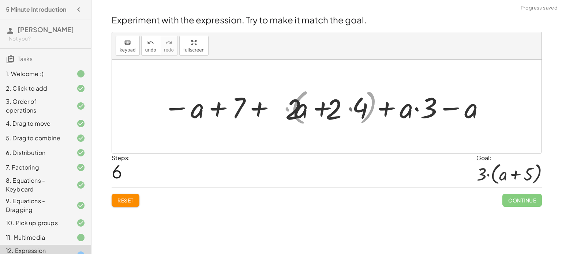
click at [323, 118] on div at bounding box center [324, 107] width 326 height 38
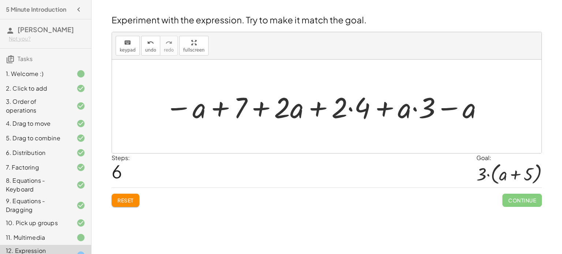
click at [332, 106] on div at bounding box center [324, 107] width 326 height 38
click at [346, 106] on div at bounding box center [324, 107] width 326 height 38
click at [350, 108] on div at bounding box center [324, 107] width 326 height 38
click at [350, 108] on div at bounding box center [324, 107] width 305 height 38
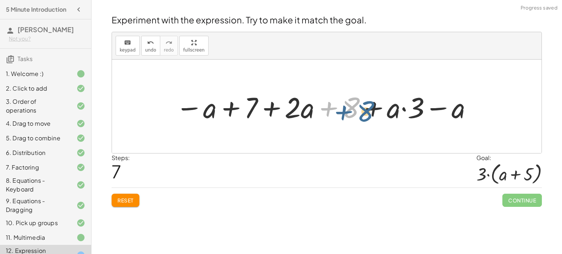
drag, startPoint x: 351, startPoint y: 108, endPoint x: 364, endPoint y: 110, distance: 12.7
click at [364, 110] on div at bounding box center [324, 107] width 305 height 38
click at [374, 111] on div at bounding box center [324, 107] width 305 height 38
click at [393, 111] on div at bounding box center [324, 107] width 305 height 38
click at [403, 107] on div at bounding box center [324, 107] width 305 height 38
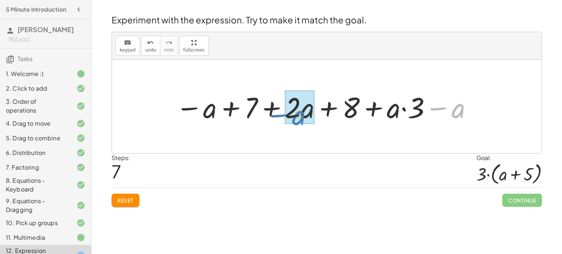
drag, startPoint x: 465, startPoint y: 109, endPoint x: 305, endPoint y: 117, distance: 159.9
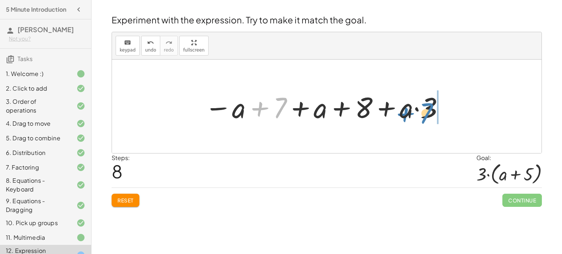
drag, startPoint x: 263, startPoint y: 104, endPoint x: 412, endPoint y: 109, distance: 148.9
click at [412, 109] on div at bounding box center [325, 107] width 248 height 38
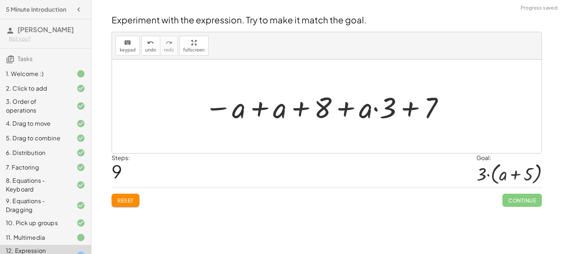
click at [407, 108] on div at bounding box center [325, 107] width 248 height 38
click at [373, 109] on div at bounding box center [325, 107] width 248 height 38
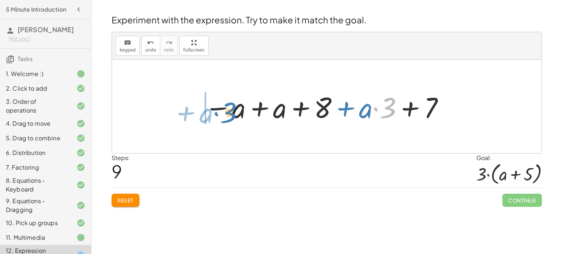
drag, startPoint x: 375, startPoint y: 109, endPoint x: 207, endPoint y: 104, distance: 168.3
click at [207, 104] on div at bounding box center [325, 107] width 248 height 38
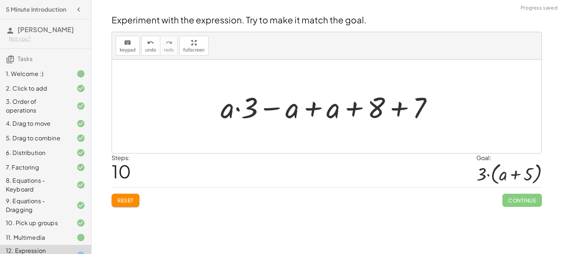
click at [280, 106] on div at bounding box center [329, 107] width 225 height 38
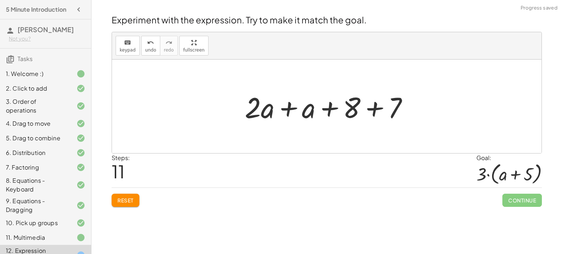
click at [288, 109] on div at bounding box center [329, 107] width 177 height 38
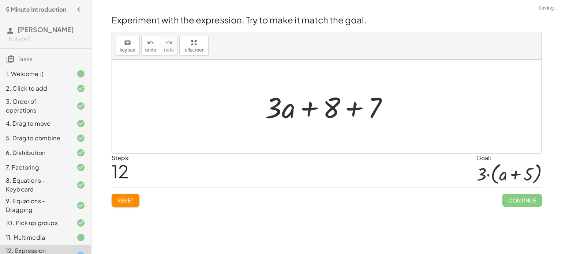
click at [351, 107] on div at bounding box center [329, 107] width 136 height 38
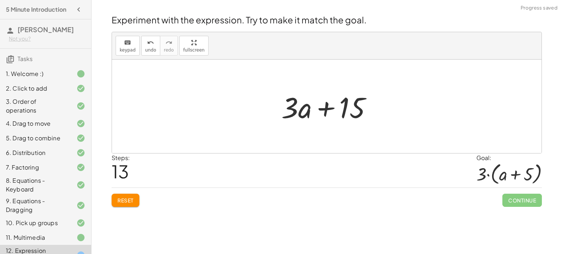
click at [130, 200] on span "Reset" at bounding box center [125, 200] width 16 height 7
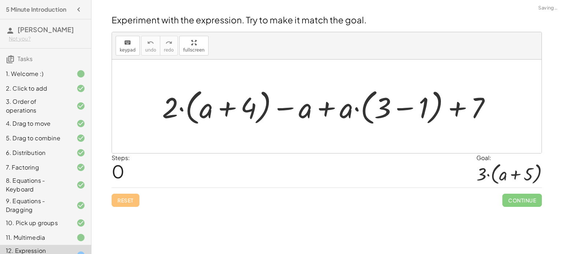
click at [455, 111] on div at bounding box center [329, 107] width 342 height 42
click at [381, 110] on div at bounding box center [329, 107] width 342 height 42
click at [324, 107] on div at bounding box center [329, 107] width 342 height 42
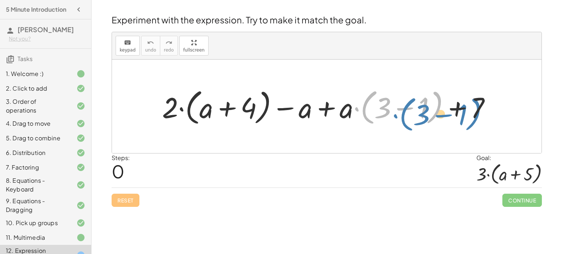
drag, startPoint x: 369, startPoint y: 107, endPoint x: 408, endPoint y: 114, distance: 39.4
click at [408, 114] on div at bounding box center [329, 107] width 342 height 42
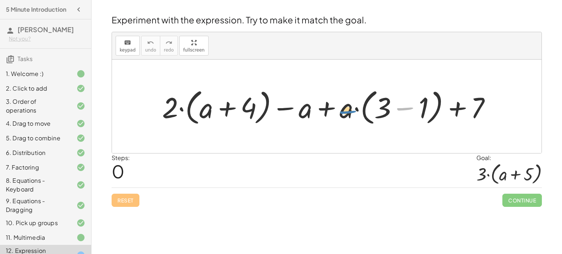
drag, startPoint x: 408, startPoint y: 114, endPoint x: 351, endPoint y: 117, distance: 56.7
click at [351, 117] on div at bounding box center [329, 107] width 342 height 42
drag, startPoint x: 404, startPoint y: 107, endPoint x: 334, endPoint y: 110, distance: 70.6
click at [334, 110] on div at bounding box center [329, 107] width 342 height 42
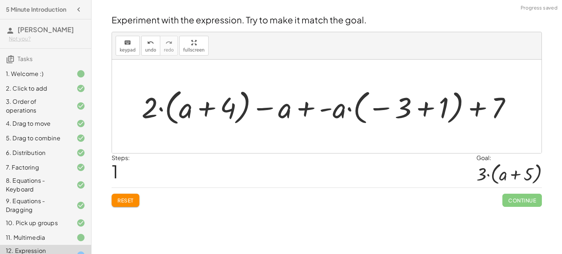
click at [419, 107] on div at bounding box center [329, 107] width 383 height 42
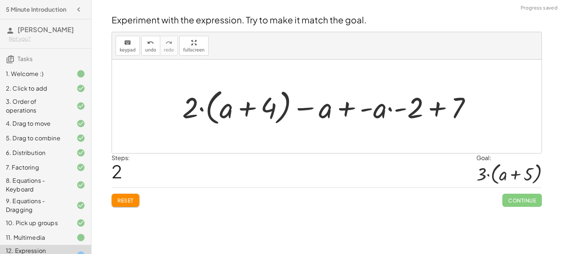
click at [407, 108] on div at bounding box center [329, 107] width 302 height 42
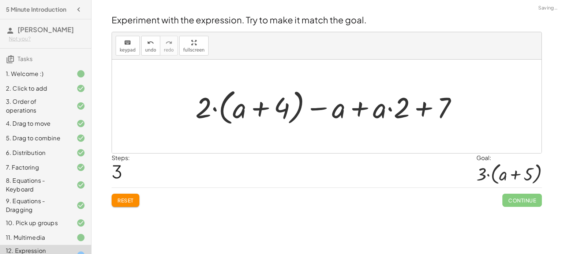
click at [361, 108] on div at bounding box center [329, 107] width 275 height 42
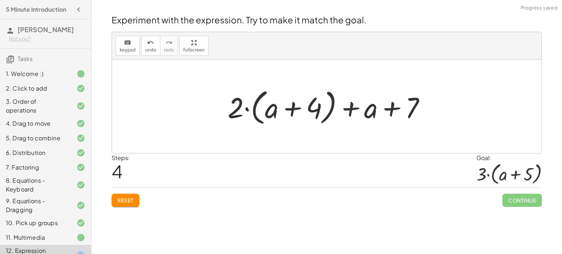
click at [386, 105] on div at bounding box center [329, 107] width 211 height 42
click at [319, 104] on div at bounding box center [329, 107] width 211 height 42
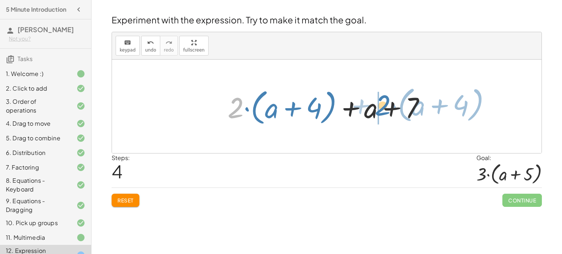
drag, startPoint x: 234, startPoint y: 109, endPoint x: 381, endPoint y: 106, distance: 147.0
click at [381, 106] on div at bounding box center [329, 107] width 211 height 42
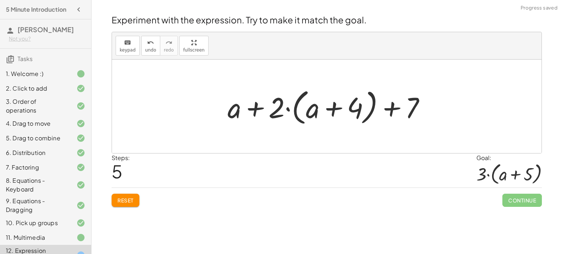
click at [260, 110] on div at bounding box center [329, 107] width 211 height 42
drag, startPoint x: 396, startPoint y: 114, endPoint x: 339, endPoint y: 112, distance: 56.7
click at [339, 112] on div at bounding box center [329, 107] width 211 height 42
click at [254, 109] on div at bounding box center [329, 107] width 211 height 42
drag, startPoint x: 255, startPoint y: 108, endPoint x: 244, endPoint y: 111, distance: 11.4
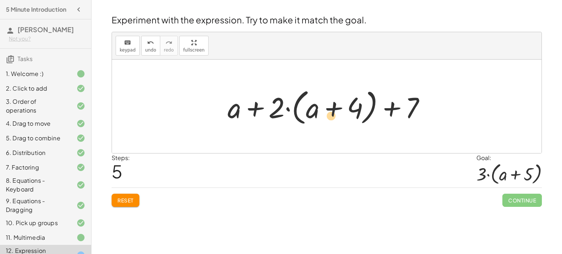
click at [244, 111] on div at bounding box center [329, 107] width 211 height 42
drag, startPoint x: 275, startPoint y: 113, endPoint x: 312, endPoint y: 110, distance: 37.0
click at [312, 110] on div at bounding box center [329, 107] width 211 height 42
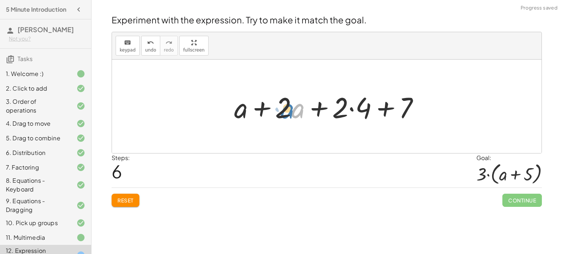
drag, startPoint x: 296, startPoint y: 111, endPoint x: 288, endPoint y: 112, distance: 7.7
click at [288, 112] on div at bounding box center [329, 107] width 198 height 38
click at [262, 107] on div at bounding box center [329, 107] width 198 height 38
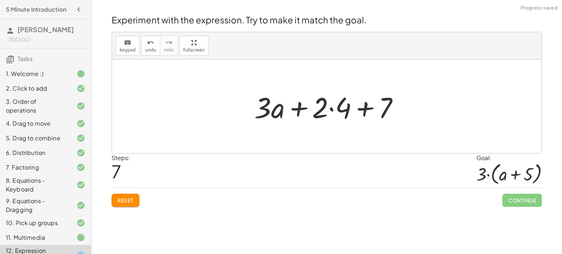
click at [366, 108] on div at bounding box center [329, 107] width 158 height 38
click at [339, 108] on div at bounding box center [329, 107] width 158 height 38
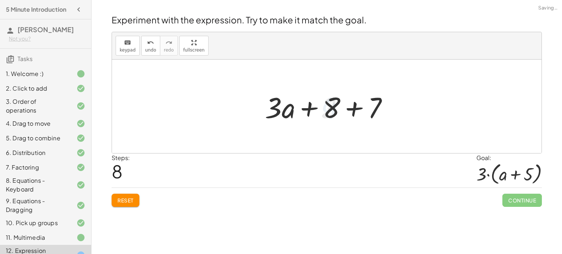
click at [343, 107] on div at bounding box center [329, 107] width 136 height 38
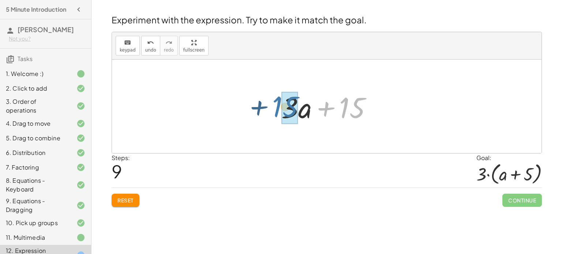
drag, startPoint x: 349, startPoint y: 108, endPoint x: 278, endPoint y: 107, distance: 70.9
click at [278, 107] on div at bounding box center [329, 107] width 103 height 38
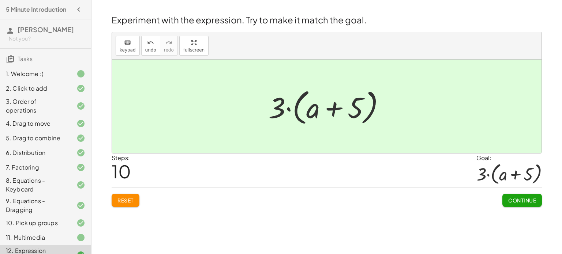
click at [511, 204] on button "Continue" at bounding box center [521, 200] width 39 height 13
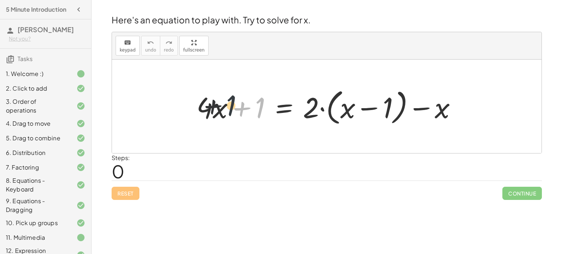
drag, startPoint x: 262, startPoint y: 110, endPoint x: 223, endPoint y: 107, distance: 38.9
click at [223, 107] on div at bounding box center [329, 107] width 273 height 42
click at [324, 111] on div at bounding box center [329, 107] width 273 height 42
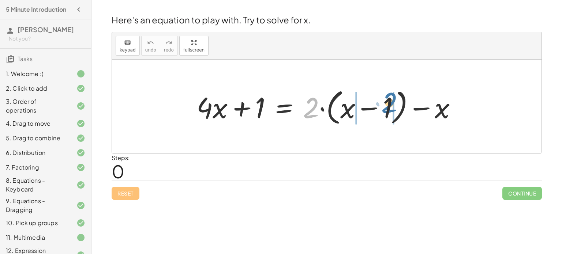
drag, startPoint x: 311, startPoint y: 110, endPoint x: 387, endPoint y: 103, distance: 76.7
click at [387, 103] on div at bounding box center [329, 107] width 273 height 42
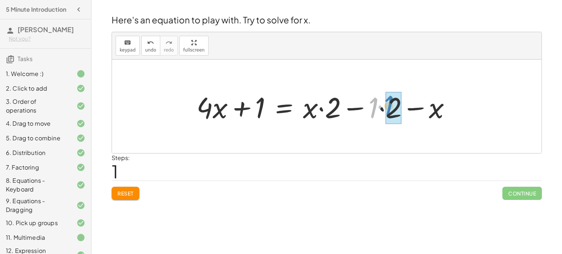
drag, startPoint x: 374, startPoint y: 109, endPoint x: 390, endPoint y: 107, distance: 16.6
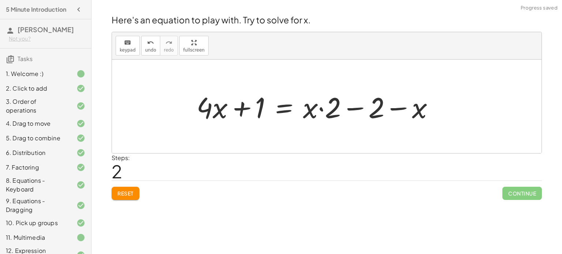
click at [390, 107] on div at bounding box center [318, 107] width 250 height 38
click at [117, 194] on span "Reset" at bounding box center [125, 193] width 16 height 7
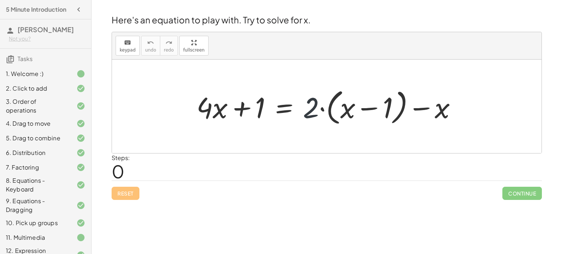
drag, startPoint x: 313, startPoint y: 106, endPoint x: 368, endPoint y: 110, distance: 54.7
click at [368, 110] on div at bounding box center [329, 107] width 273 height 42
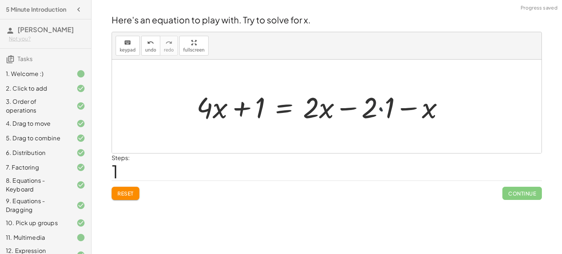
click at [381, 107] on div at bounding box center [323, 107] width 260 height 38
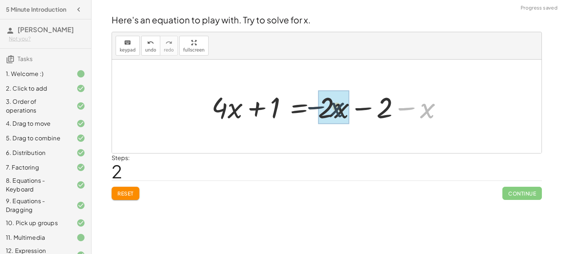
drag, startPoint x: 420, startPoint y: 106, endPoint x: 312, endPoint y: 102, distance: 108.3
click at [312, 102] on div at bounding box center [330, 107] width 244 height 38
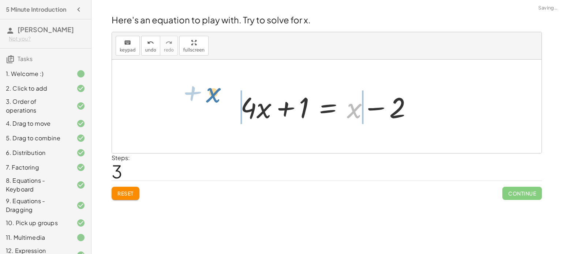
drag, startPoint x: 351, startPoint y: 108, endPoint x: 217, endPoint y: 95, distance: 135.2
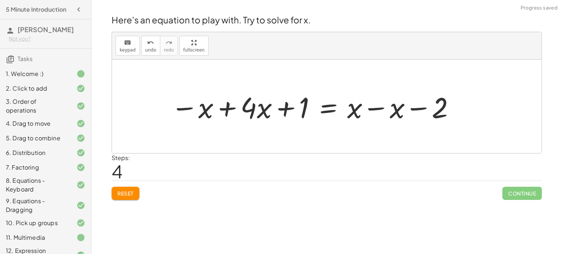
click at [392, 108] on div at bounding box center [313, 107] width 292 height 38
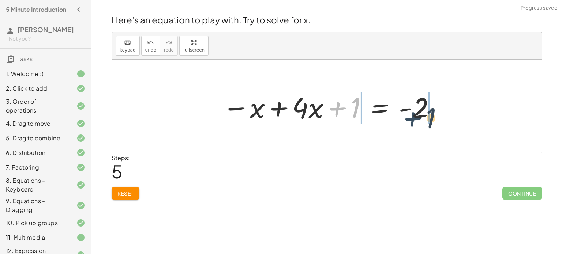
drag, startPoint x: 332, startPoint y: 108, endPoint x: 433, endPoint y: 110, distance: 100.6
click at [433, 110] on div at bounding box center [329, 107] width 221 height 38
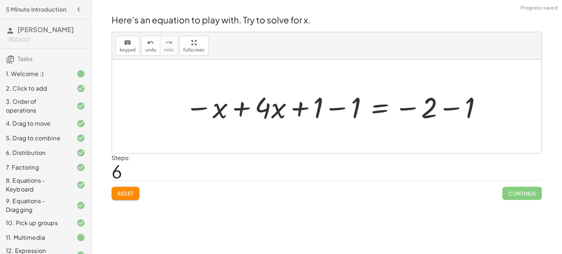
click at [454, 108] on div at bounding box center [333, 107] width 305 height 38
click at [337, 108] on div at bounding box center [310, 107] width 259 height 38
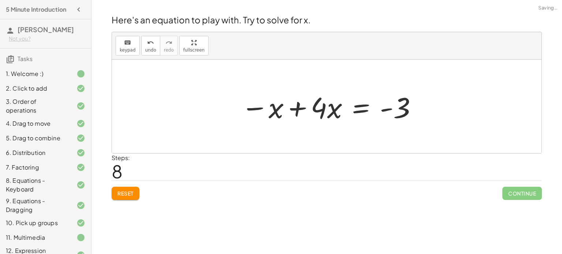
click at [294, 107] on div at bounding box center [329, 107] width 184 height 38
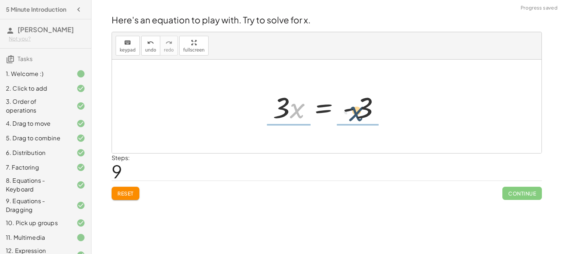
drag, startPoint x: 296, startPoint y: 107, endPoint x: 368, endPoint y: 109, distance: 72.0
click at [368, 109] on div at bounding box center [329, 107] width 120 height 38
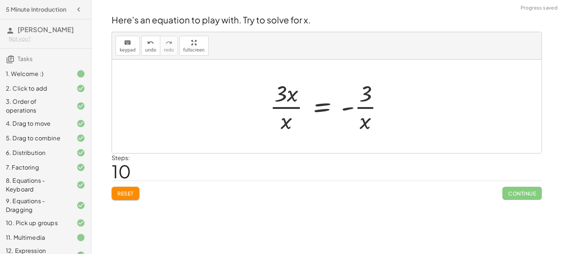
click at [291, 99] on div at bounding box center [329, 106] width 127 height 56
click at [278, 96] on div at bounding box center [329, 106] width 127 height 56
drag, startPoint x: 278, startPoint y: 96, endPoint x: 287, endPoint y: 114, distance: 20.5
click at [287, 114] on div at bounding box center [329, 106] width 127 height 56
drag, startPoint x: 363, startPoint y: 120, endPoint x: 366, endPoint y: 100, distance: 19.6
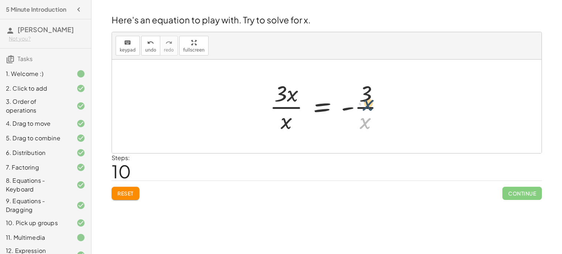
click at [366, 100] on div at bounding box center [329, 106] width 127 height 56
drag, startPoint x: 283, startPoint y: 120, endPoint x: 291, endPoint y: 87, distance: 34.1
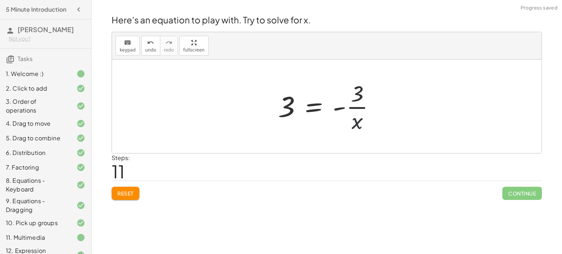
drag, startPoint x: 356, startPoint y: 128, endPoint x: 357, endPoint y: 97, distance: 31.1
click at [357, 97] on div at bounding box center [329, 106] width 110 height 56
drag, startPoint x: 354, startPoint y: 118, endPoint x: 261, endPoint y: 105, distance: 93.4
click at [275, 105] on div at bounding box center [329, 106] width 154 height 56
drag, startPoint x: 373, startPoint y: 105, endPoint x: 357, endPoint y: 106, distance: 16.5
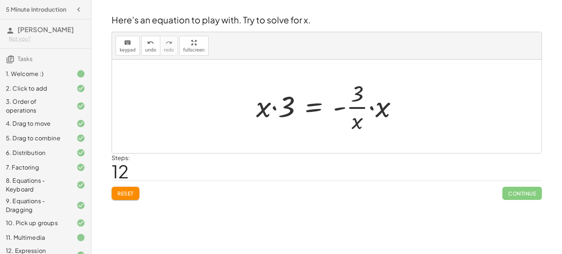
click at [357, 106] on div at bounding box center [329, 106] width 154 height 56
click at [128, 196] on button "Reset" at bounding box center [126, 193] width 28 height 13
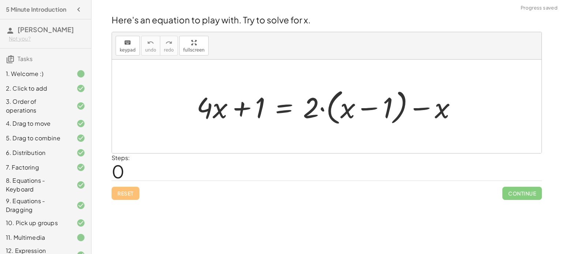
click at [323, 108] on div at bounding box center [329, 107] width 273 height 42
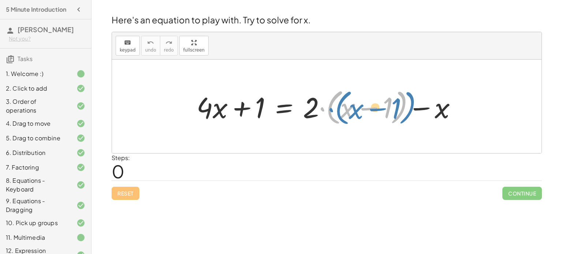
drag, startPoint x: 323, startPoint y: 109, endPoint x: 328, endPoint y: 110, distance: 5.2
click at [328, 110] on div at bounding box center [329, 107] width 273 height 42
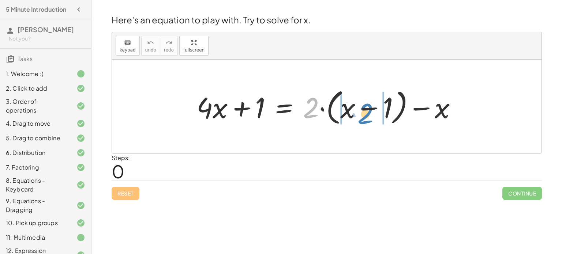
drag, startPoint x: 311, startPoint y: 107, endPoint x: 363, endPoint y: 112, distance: 52.6
click at [363, 112] on div at bounding box center [329, 107] width 273 height 42
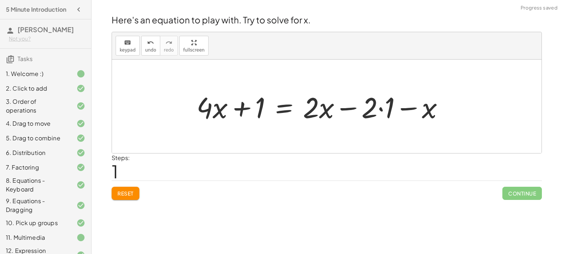
click at [379, 109] on div at bounding box center [323, 107] width 260 height 38
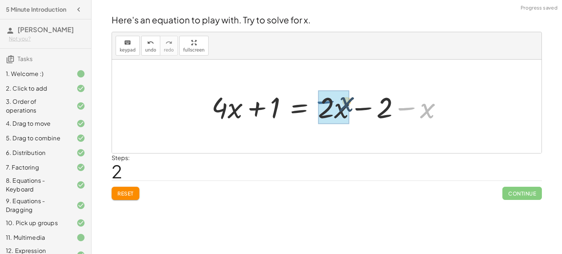
drag, startPoint x: 399, startPoint y: 109, endPoint x: 317, endPoint y: 102, distance: 81.4
click at [317, 102] on div at bounding box center [330, 107] width 244 height 38
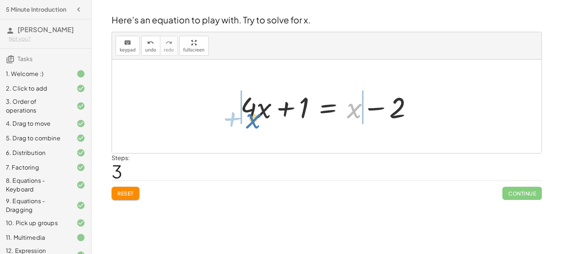
drag, startPoint x: 351, startPoint y: 110, endPoint x: 249, endPoint y: 120, distance: 102.8
click at [249, 120] on div at bounding box center [329, 107] width 185 height 38
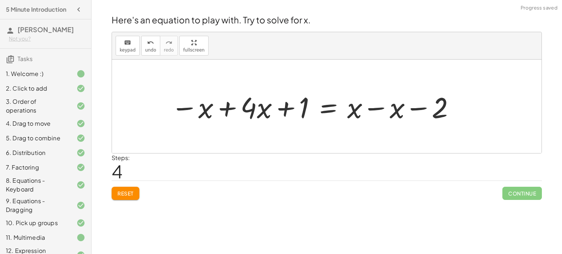
click at [369, 110] on div at bounding box center [313, 107] width 292 height 38
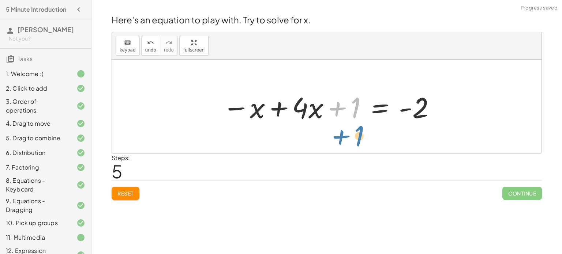
drag, startPoint x: 337, startPoint y: 110, endPoint x: 340, endPoint y: 138, distance: 28.3
click at [340, 138] on div "+ · 4 · x + 1 = + · 2 · ( + x − 1 ) − x + · 4 · x + 1 = + · 2 · x − · 2 · 1 − x…" at bounding box center [326, 107] width 429 height 94
drag, startPoint x: 332, startPoint y: 103, endPoint x: 418, endPoint y: 114, distance: 85.9
click at [418, 114] on div at bounding box center [329, 107] width 221 height 38
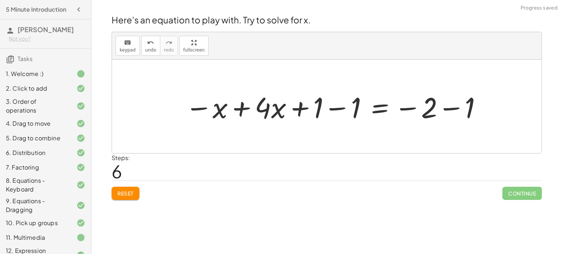
click at [412, 110] on div at bounding box center [333, 107] width 305 height 38
click at [446, 107] on div at bounding box center [333, 107] width 305 height 38
click at [336, 109] on div at bounding box center [310, 107] width 259 height 38
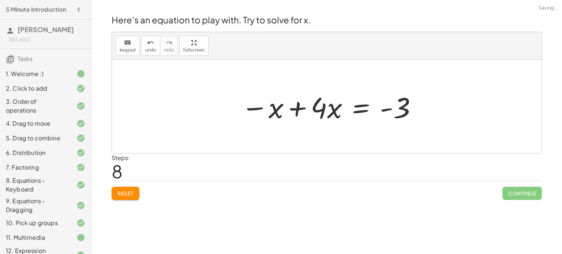
click at [296, 107] on div at bounding box center [329, 107] width 184 height 38
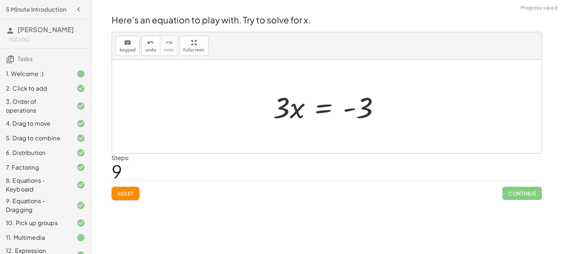
click at [298, 108] on div at bounding box center [329, 107] width 120 height 38
drag, startPoint x: 278, startPoint y: 106, endPoint x: 371, endPoint y: 133, distance: 97.6
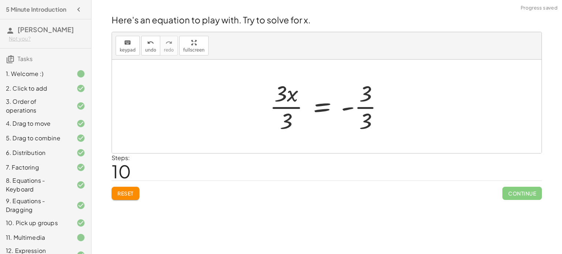
click at [359, 120] on div at bounding box center [329, 106] width 127 height 56
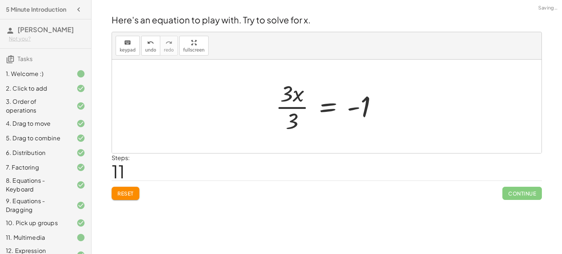
click at [279, 109] on div at bounding box center [329, 106] width 115 height 56
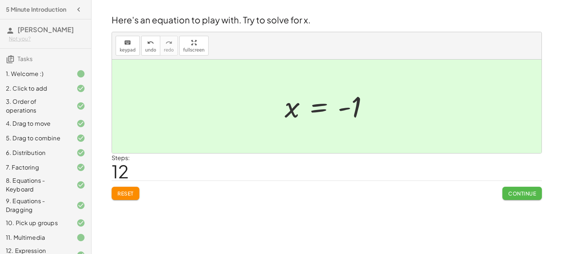
click at [521, 189] on button "Continue" at bounding box center [521, 193] width 39 height 13
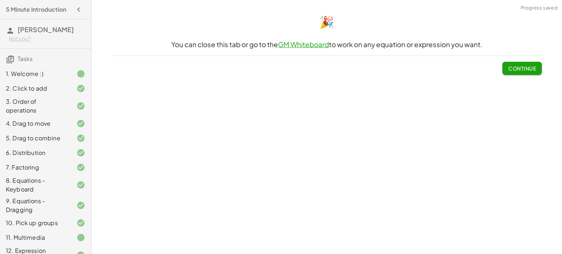
click at [511, 67] on span "Continue" at bounding box center [522, 68] width 28 height 7
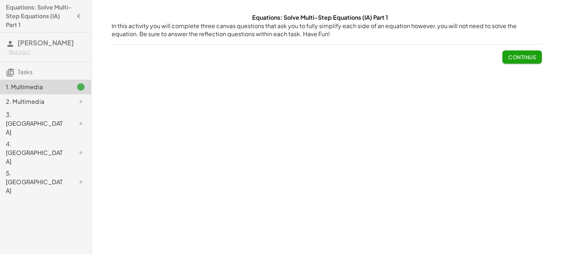
click at [514, 54] on span "Continue" at bounding box center [522, 57] width 28 height 7
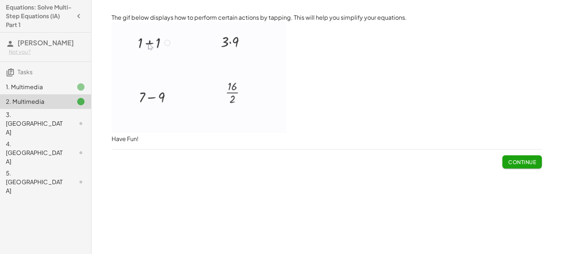
click at [522, 163] on span "Continue" at bounding box center [522, 162] width 28 height 7
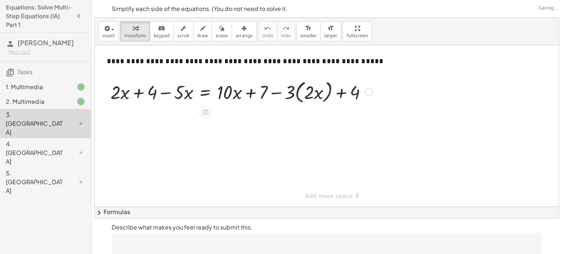
click at [137, 95] on div at bounding box center [241, 92] width 269 height 28
click at [163, 93] on div at bounding box center [241, 92] width 269 height 28
drag, startPoint x: 291, startPoint y: 91, endPoint x: 314, endPoint y: 92, distance: 23.4
click at [314, 92] on div at bounding box center [241, 92] width 269 height 28
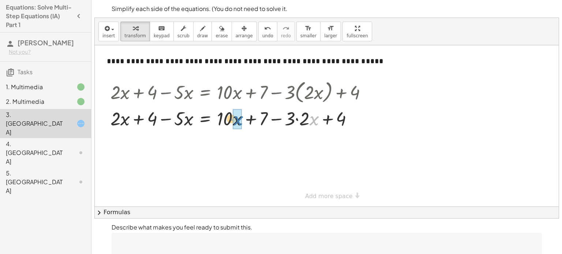
drag, startPoint x: 311, startPoint y: 118, endPoint x: 236, endPoint y: 118, distance: 75.3
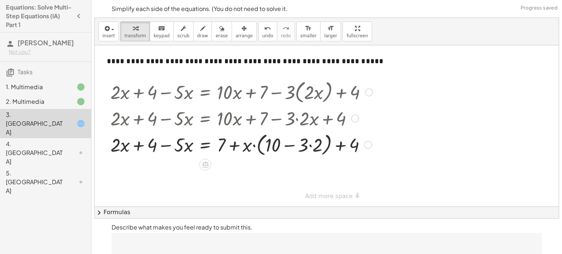
click at [297, 145] on div at bounding box center [241, 145] width 269 height 28
click at [293, 147] on div at bounding box center [241, 145] width 269 height 28
drag, startPoint x: 249, startPoint y: 143, endPoint x: 278, endPoint y: 143, distance: 29.6
click at [278, 143] on div at bounding box center [241, 145] width 269 height 28
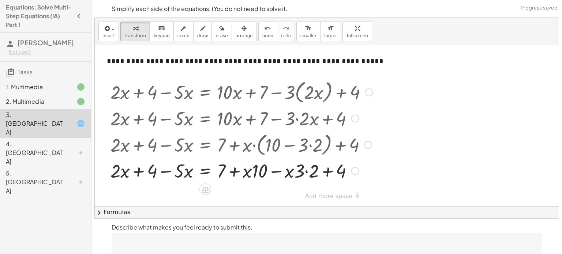
click at [273, 170] on div at bounding box center [241, 170] width 269 height 25
drag, startPoint x: 231, startPoint y: 171, endPoint x: 218, endPoint y: 171, distance: 13.2
click at [218, 171] on div at bounding box center [241, 170] width 269 height 25
drag, startPoint x: 221, startPoint y: 170, endPoint x: 362, endPoint y: 162, distance: 140.6
click at [362, 162] on div at bounding box center [241, 170] width 269 height 25
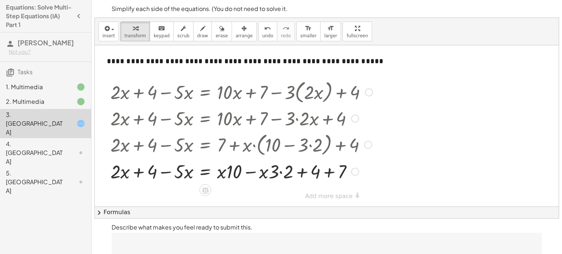
click at [328, 170] on div at bounding box center [241, 170] width 269 height 25
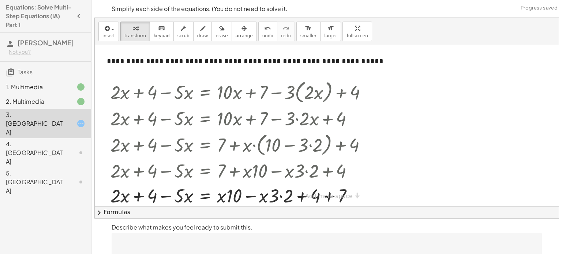
click at [326, 197] on div "**********" at bounding box center [327, 125] width 464 height 161
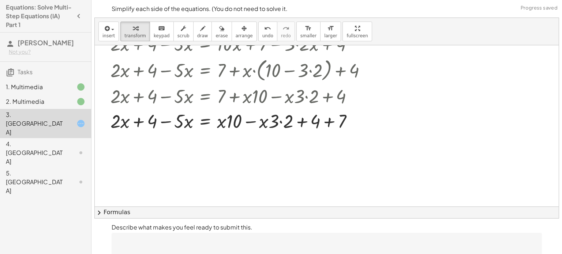
scroll to position [74, 0]
click at [326, 117] on div at bounding box center [241, 121] width 269 height 25
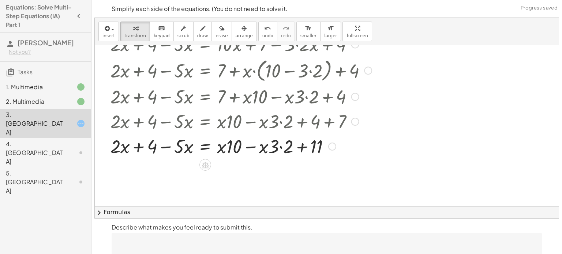
click at [251, 147] on div at bounding box center [241, 145] width 269 height 25
drag, startPoint x: 273, startPoint y: 146, endPoint x: 226, endPoint y: 147, distance: 47.2
click at [226, 147] on div at bounding box center [241, 145] width 269 height 25
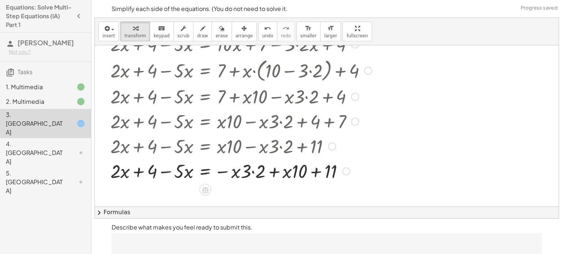
click at [274, 173] on div at bounding box center [241, 170] width 269 height 25
click at [224, 173] on div at bounding box center [241, 170] width 269 height 25
click at [237, 171] on div at bounding box center [241, 170] width 269 height 25
click at [248, 170] on div at bounding box center [241, 170] width 269 height 25
click at [251, 171] on div at bounding box center [241, 170] width 269 height 25
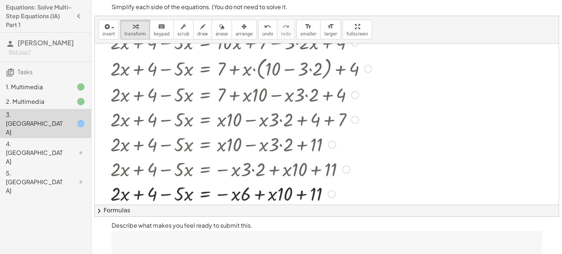
scroll to position [3, 0]
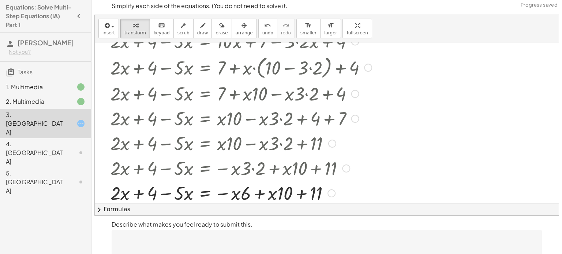
click at [260, 193] on div at bounding box center [241, 192] width 269 height 25
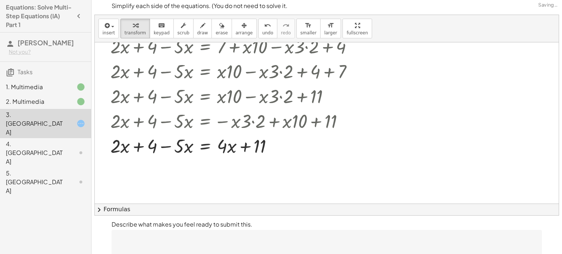
scroll to position [134, 0]
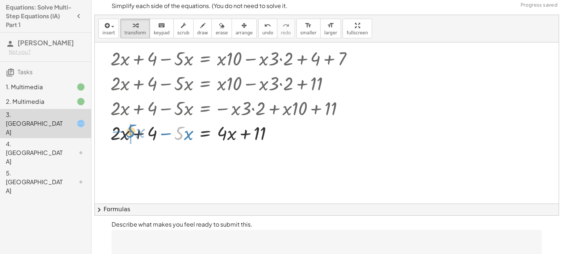
drag, startPoint x: 174, startPoint y: 132, endPoint x: 125, endPoint y: 130, distance: 49.0
click at [125, 130] on div at bounding box center [241, 132] width 269 height 25
click at [126, 131] on div at bounding box center [241, 132] width 269 height 25
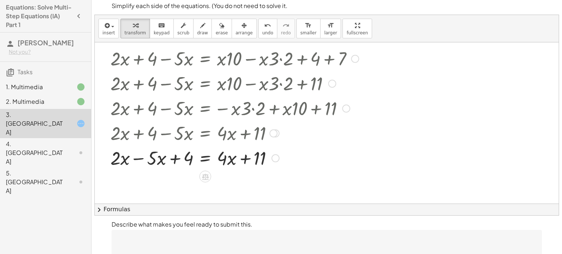
click at [138, 156] on div at bounding box center [241, 157] width 269 height 25
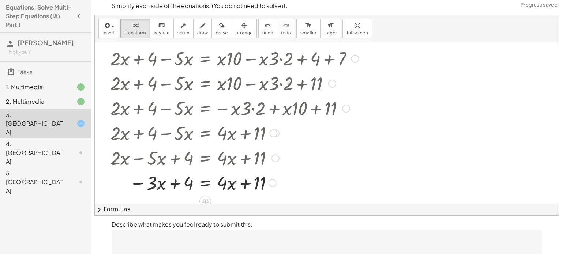
scroll to position [161, 0]
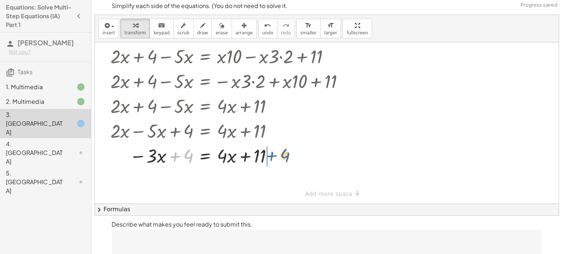
drag, startPoint x: 174, startPoint y: 157, endPoint x: 272, endPoint y: 156, distance: 98.0
click at [272, 156] on div at bounding box center [241, 155] width 269 height 25
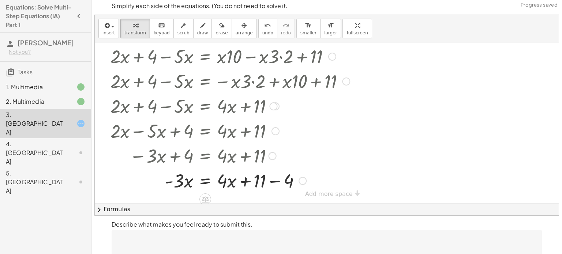
click at [275, 180] on div at bounding box center [241, 180] width 269 height 25
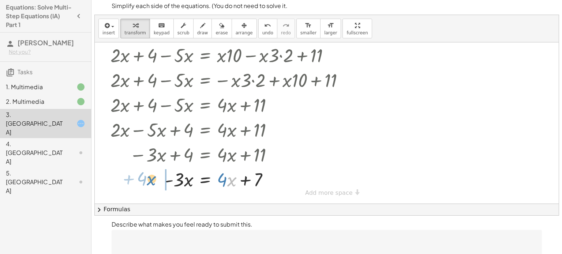
drag, startPoint x: 232, startPoint y: 180, endPoint x: 151, endPoint y: 177, distance: 81.2
click at [151, 177] on div at bounding box center [241, 179] width 269 height 25
click at [165, 179] on div at bounding box center [241, 179] width 269 height 25
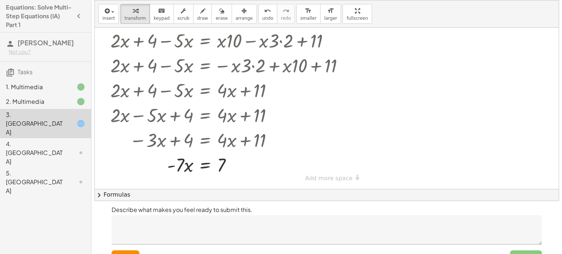
scroll to position [18, 0]
drag, startPoint x: 174, startPoint y: 165, endPoint x: 168, endPoint y: 166, distance: 6.0
click at [168, 166] on div at bounding box center [241, 165] width 269 height 25
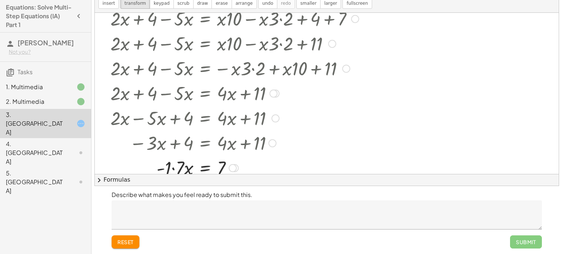
scroll to position [162, 0]
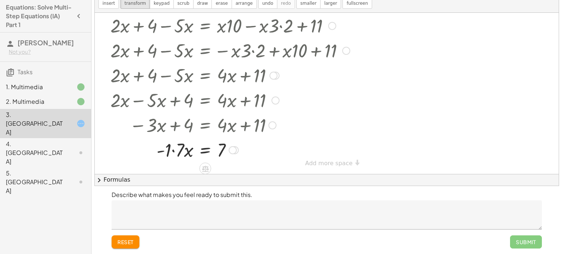
click at [173, 150] on div at bounding box center [241, 149] width 269 height 25
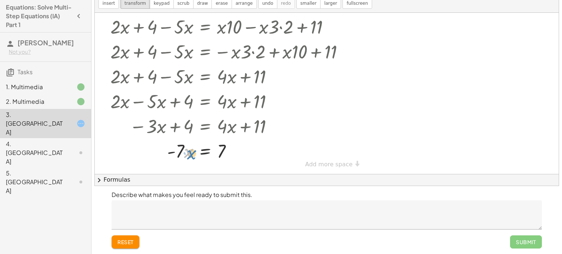
click at [190, 155] on div at bounding box center [241, 150] width 269 height 25
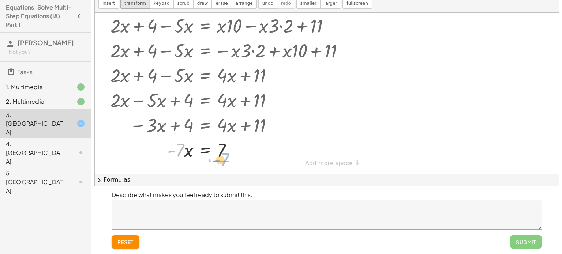
drag, startPoint x: 179, startPoint y: 148, endPoint x: 224, endPoint y: 158, distance: 45.6
click at [224, 158] on div at bounding box center [241, 149] width 269 height 25
click at [226, 151] on div at bounding box center [241, 149] width 269 height 37
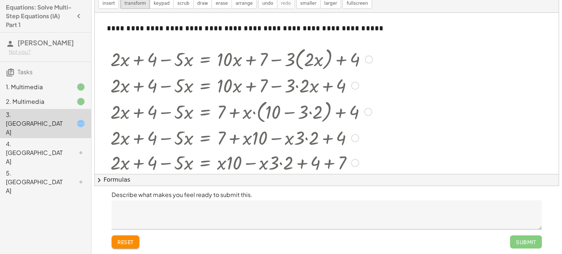
scroll to position [162, 0]
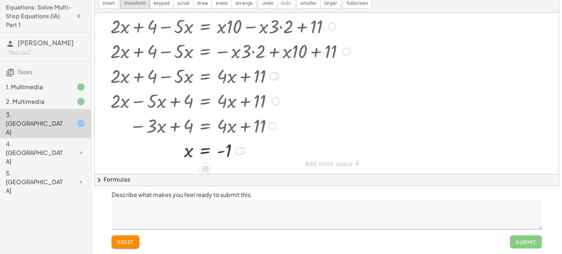
click at [267, 78] on div at bounding box center [241, 75] width 269 height 25
click at [274, 76] on div at bounding box center [273, 76] width 8 height 8
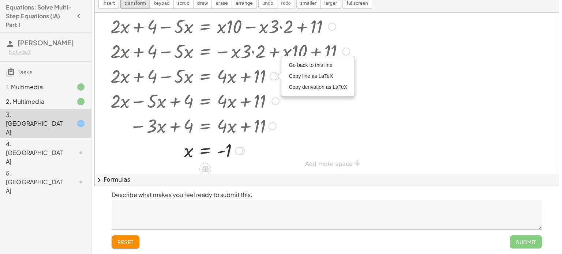
click at [294, 99] on div at bounding box center [241, 100] width 269 height 25
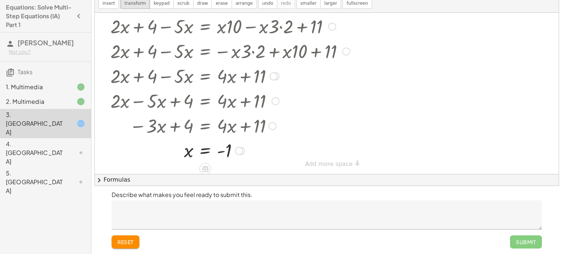
scroll to position [161, 0]
click at [275, 80] on div "Go back to this line Copy line as LaTeX Copy derivation as LaTeX" at bounding box center [273, 77] width 8 height 8
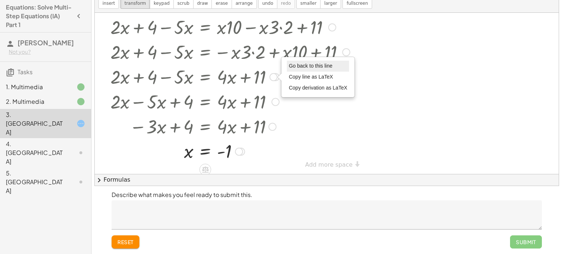
click at [310, 69] on li "Go back to this line" at bounding box center [318, 66] width 62 height 11
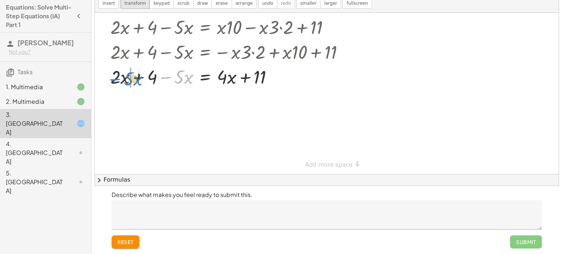
drag, startPoint x: 164, startPoint y: 76, endPoint x: 114, endPoint y: 78, distance: 49.7
click at [114, 78] on div at bounding box center [241, 76] width 269 height 25
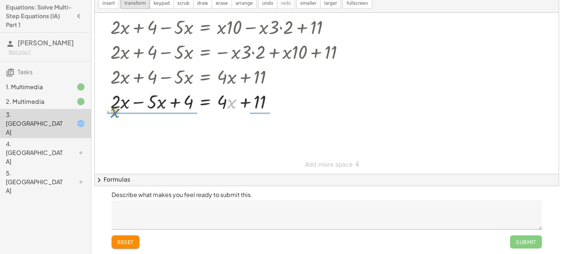
drag, startPoint x: 227, startPoint y: 101, endPoint x: 108, endPoint y: 105, distance: 119.3
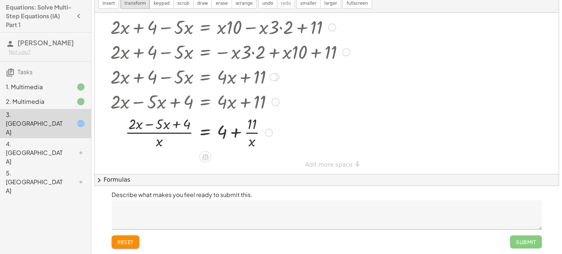
click at [218, 105] on div at bounding box center [237, 101] width 291 height 25
click at [274, 101] on div at bounding box center [275, 102] width 8 height 8
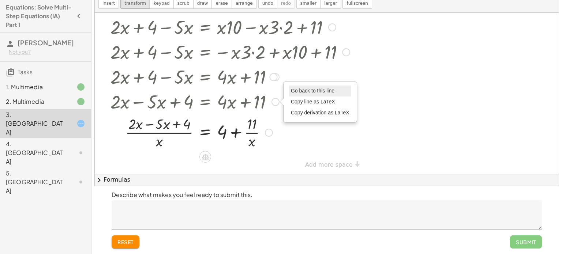
click at [305, 88] on span "Go back to this line" at bounding box center [313, 91] width 44 height 6
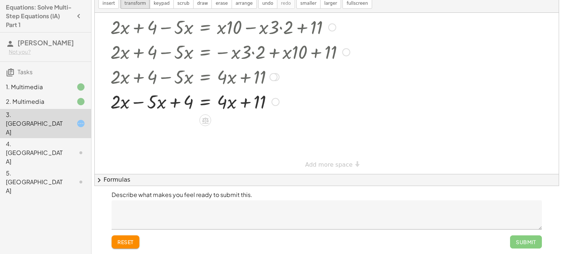
click at [139, 101] on div at bounding box center [241, 101] width 269 height 25
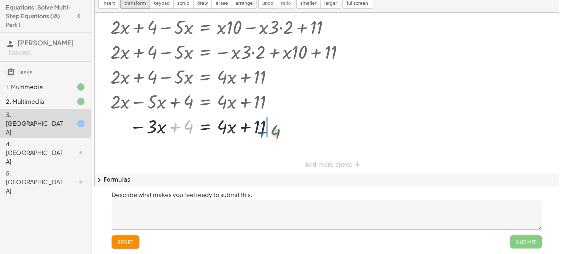
drag, startPoint x: 174, startPoint y: 124, endPoint x: 265, endPoint y: 127, distance: 91.8
click at [265, 127] on div at bounding box center [241, 126] width 269 height 25
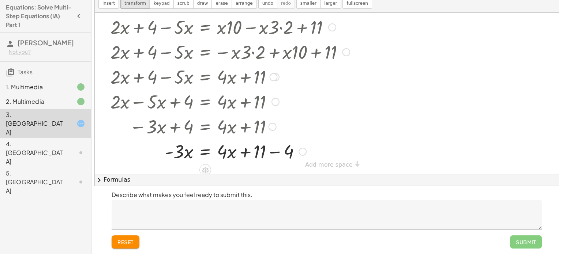
click at [272, 151] on div at bounding box center [241, 151] width 269 height 25
drag, startPoint x: 230, startPoint y: 152, endPoint x: 148, endPoint y: 149, distance: 81.2
click at [148, 149] on div at bounding box center [241, 151] width 269 height 25
click at [164, 151] on div at bounding box center [241, 151] width 269 height 25
click at [223, 148] on div at bounding box center [241, 151] width 269 height 25
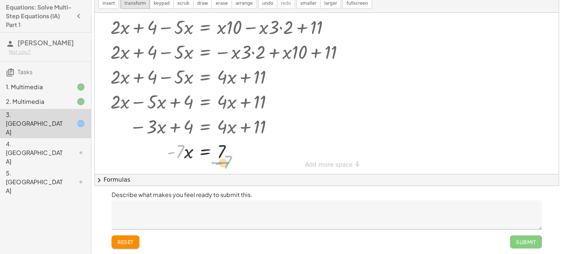
drag, startPoint x: 180, startPoint y: 150, endPoint x: 228, endPoint y: 160, distance: 49.3
click at [228, 160] on div at bounding box center [241, 151] width 269 height 25
click at [228, 157] on div at bounding box center [241, 151] width 269 height 37
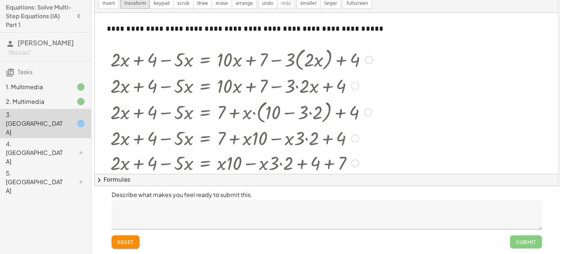
click at [253, 51] on div at bounding box center [241, 59] width 269 height 28
click at [276, 56] on div at bounding box center [241, 59] width 269 height 28
click at [309, 56] on div at bounding box center [241, 59] width 269 height 28
click at [367, 60] on div at bounding box center [369, 60] width 8 height 8
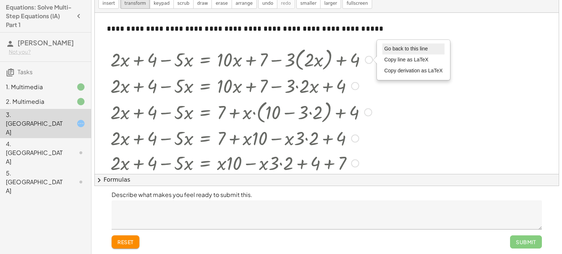
click at [384, 50] on span "Go back to this line" at bounding box center [406, 49] width 44 height 6
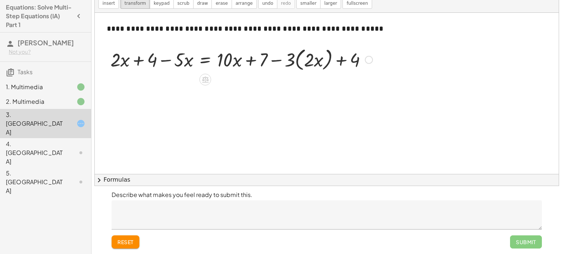
click at [309, 59] on div at bounding box center [241, 59] width 269 height 28
click at [288, 58] on div at bounding box center [241, 59] width 269 height 28
drag, startPoint x: 289, startPoint y: 59, endPoint x: 324, endPoint y: 52, distance: 36.0
click at [324, 52] on div at bounding box center [241, 59] width 269 height 28
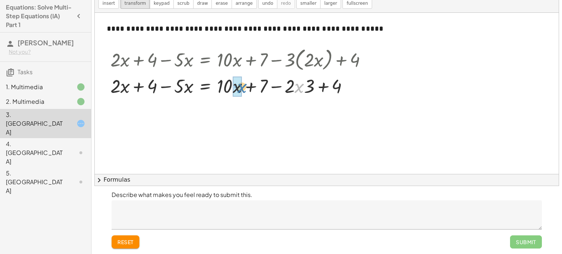
drag, startPoint x: 299, startPoint y: 86, endPoint x: 240, endPoint y: 85, distance: 59.6
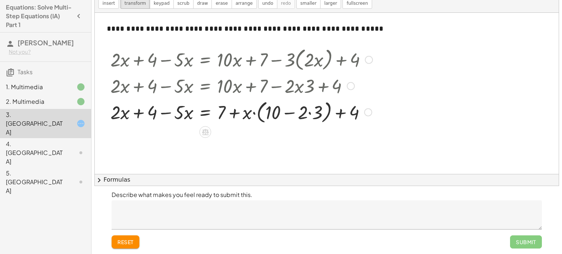
click at [351, 85] on div at bounding box center [351, 86] width 8 height 8
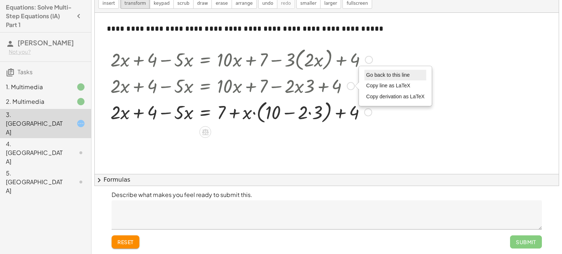
click at [377, 76] on span "Go back to this line" at bounding box center [388, 75] width 44 height 6
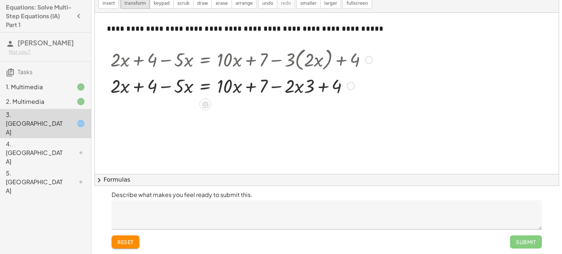
click at [308, 87] on div at bounding box center [241, 85] width 269 height 25
click at [294, 87] on div at bounding box center [241, 85] width 269 height 25
click at [248, 84] on div at bounding box center [241, 85] width 269 height 25
click at [325, 84] on div at bounding box center [241, 85] width 269 height 25
click at [137, 83] on div at bounding box center [241, 85] width 269 height 25
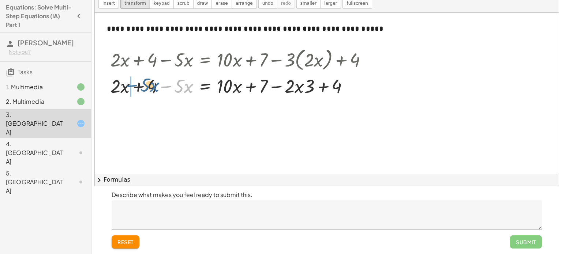
drag, startPoint x: 163, startPoint y: 85, endPoint x: 125, endPoint y: 83, distance: 38.1
click at [125, 83] on div at bounding box center [241, 85] width 269 height 25
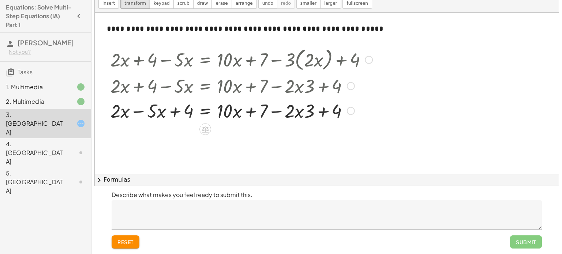
click at [135, 85] on div at bounding box center [241, 85] width 269 height 25
click at [136, 112] on div at bounding box center [241, 110] width 269 height 25
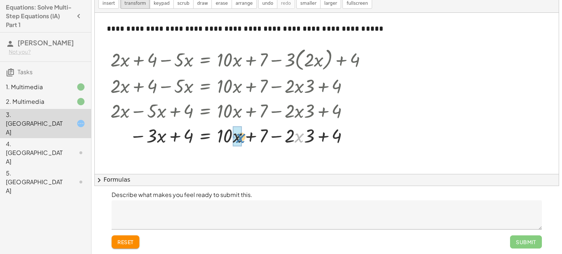
drag, startPoint x: 299, startPoint y: 139, endPoint x: 239, endPoint y: 139, distance: 60.7
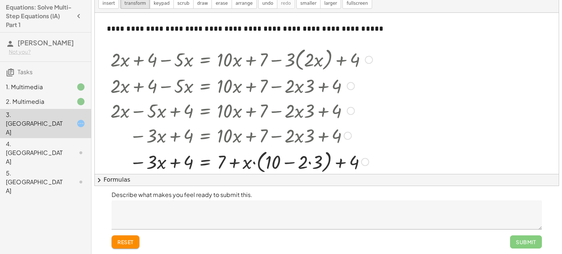
click at [314, 137] on div at bounding box center [233, 135] width 252 height 25
click at [346, 135] on div at bounding box center [347, 136] width 8 height 8
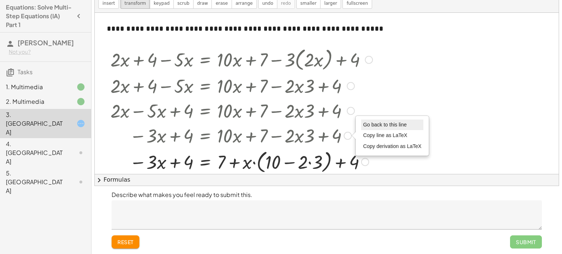
click at [368, 123] on span "Go back to this line" at bounding box center [385, 125] width 44 height 6
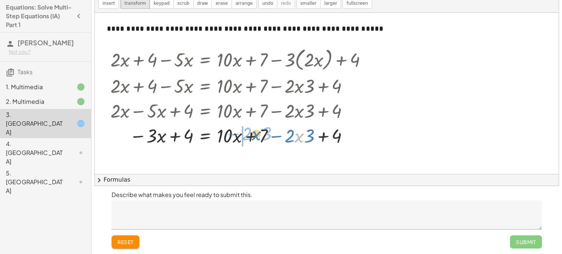
drag, startPoint x: 296, startPoint y: 133, endPoint x: 253, endPoint y: 131, distance: 42.8
click at [253, 131] on div at bounding box center [241, 135] width 269 height 25
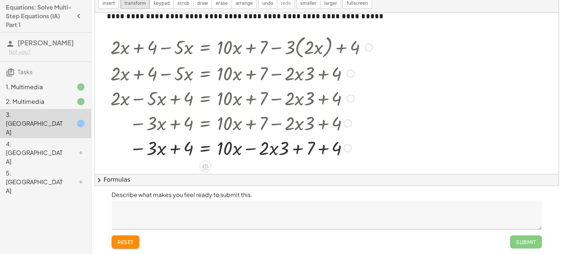
scroll to position [12, 0]
click at [255, 147] on div at bounding box center [241, 148] width 269 height 25
click at [269, 149] on div at bounding box center [241, 148] width 269 height 25
click at [275, 148] on div at bounding box center [241, 148] width 269 height 25
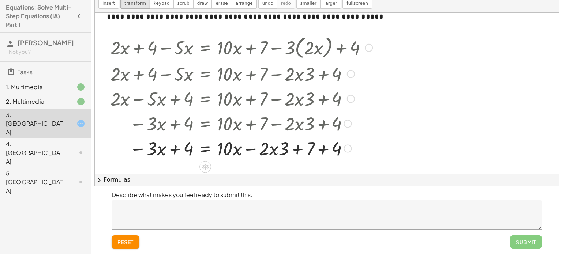
click at [275, 148] on div at bounding box center [241, 148] width 269 height 25
click at [293, 147] on div at bounding box center [241, 148] width 269 height 25
click at [323, 149] on div at bounding box center [241, 148] width 269 height 25
click at [230, 148] on div at bounding box center [241, 148] width 269 height 25
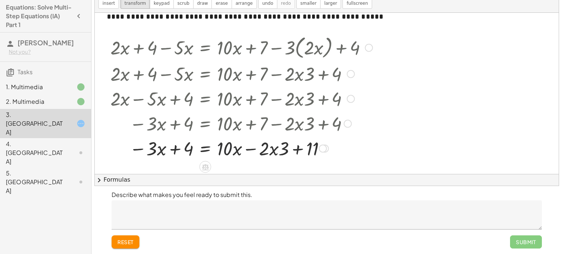
click at [249, 147] on div at bounding box center [241, 148] width 269 height 25
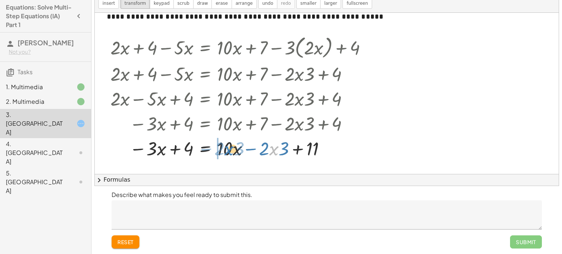
drag, startPoint x: 269, startPoint y: 147, endPoint x: 223, endPoint y: 147, distance: 46.4
click at [223, 147] on div at bounding box center [241, 148] width 269 height 25
click at [270, 147] on div at bounding box center [241, 148] width 269 height 25
drag, startPoint x: 245, startPoint y: 148, endPoint x: 260, endPoint y: 145, distance: 14.6
click at [260, 145] on div at bounding box center [241, 148] width 269 height 25
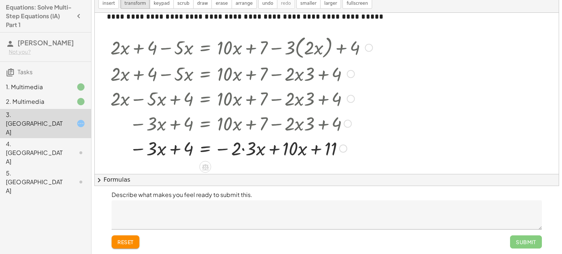
click at [249, 147] on div at bounding box center [241, 148] width 269 height 25
click at [258, 149] on div at bounding box center [241, 148] width 269 height 25
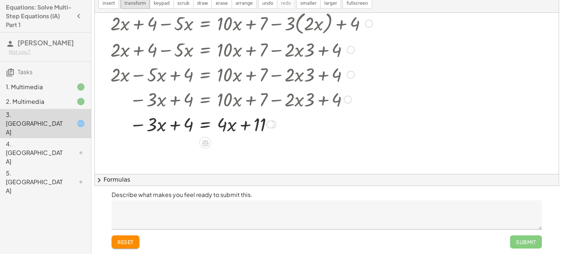
click at [246, 127] on div at bounding box center [241, 124] width 269 height 25
click at [177, 124] on div at bounding box center [241, 124] width 269 height 25
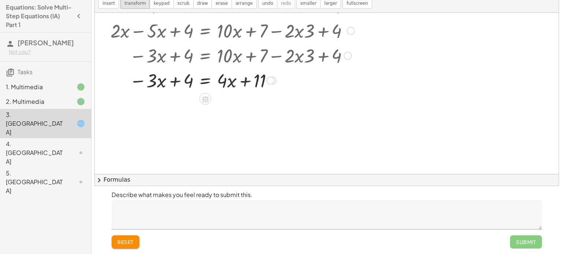
scroll to position [82, 0]
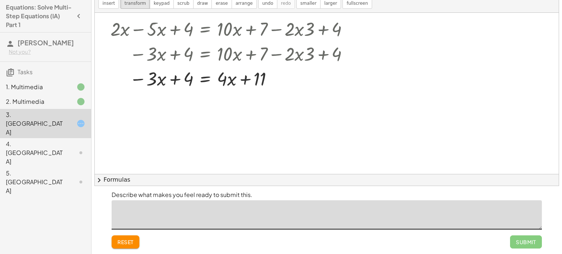
click at [248, 219] on textarea at bounding box center [327, 214] width 430 height 29
type textarea "*"
click at [173, 202] on textarea at bounding box center [327, 214] width 430 height 29
click at [189, 210] on textarea "**********" at bounding box center [327, 214] width 430 height 29
click at [244, 214] on textarea "**********" at bounding box center [327, 214] width 430 height 29
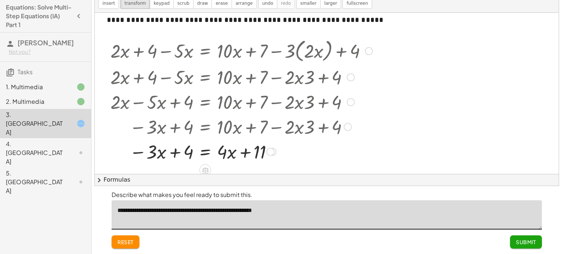
scroll to position [0, 0]
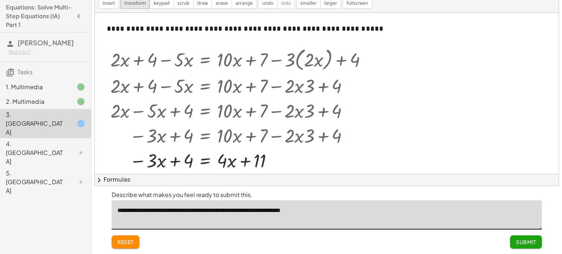
type textarea "**********"
click at [518, 244] on span "Submit" at bounding box center [526, 242] width 20 height 7
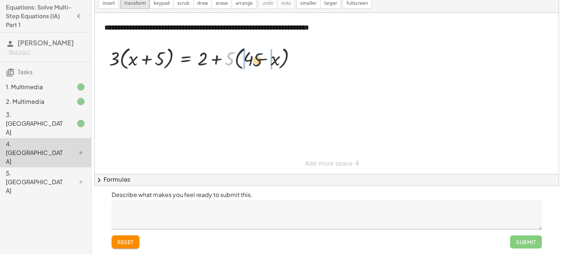
drag, startPoint x: 229, startPoint y: 57, endPoint x: 257, endPoint y: 58, distance: 28.5
click at [257, 58] on div at bounding box center [205, 58] width 200 height 28
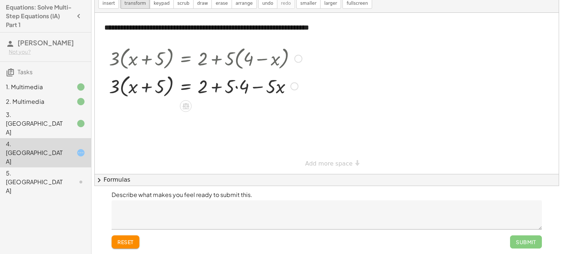
click at [232, 85] on div at bounding box center [205, 86] width 200 height 28
click at [242, 88] on div at bounding box center [205, 86] width 200 height 28
click at [240, 88] on div at bounding box center [205, 86] width 200 height 28
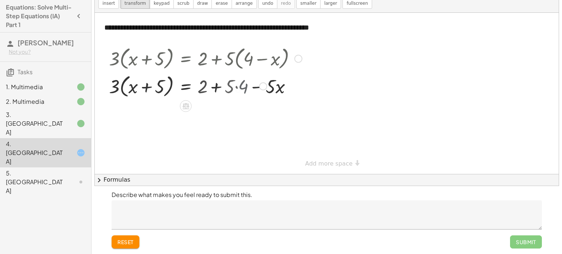
click at [240, 88] on div at bounding box center [205, 86] width 200 height 28
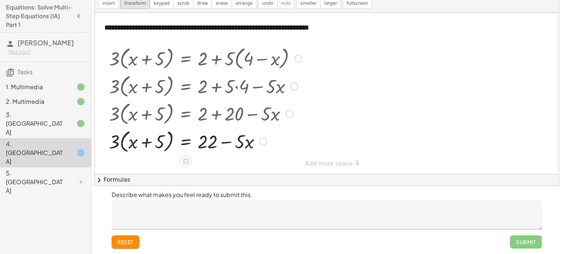
click at [224, 141] on div at bounding box center [205, 141] width 200 height 28
click at [144, 141] on div at bounding box center [205, 141] width 200 height 28
drag, startPoint x: 109, startPoint y: 141, endPoint x: 130, endPoint y: 141, distance: 20.8
click at [130, 141] on div at bounding box center [205, 141] width 200 height 28
click at [147, 144] on div at bounding box center [205, 140] width 200 height 25
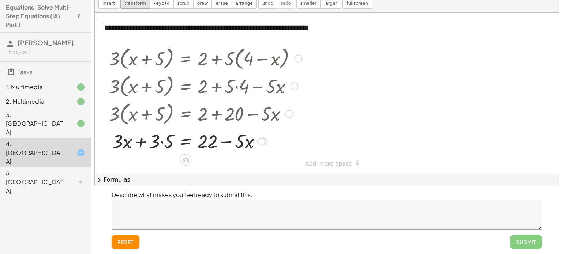
click at [144, 141] on div at bounding box center [205, 140] width 200 height 25
click at [144, 142] on div at bounding box center [205, 140] width 200 height 25
click at [161, 140] on div at bounding box center [205, 140] width 200 height 25
click at [143, 142] on div at bounding box center [205, 140] width 200 height 25
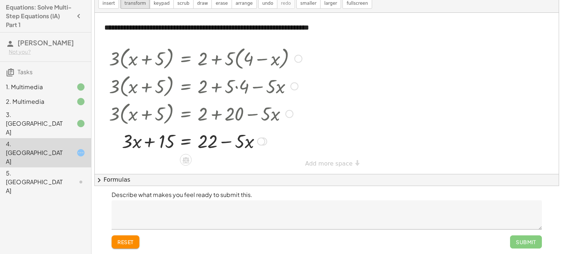
click at [152, 141] on div at bounding box center [205, 140] width 200 height 25
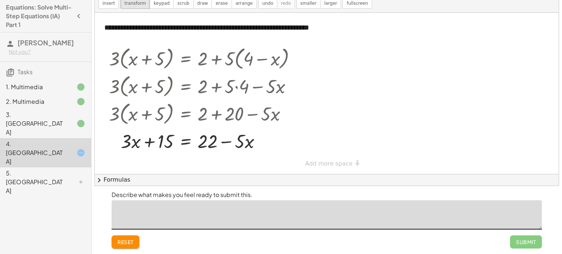
click at [233, 200] on textarea at bounding box center [327, 214] width 430 height 29
type textarea "*"
type textarea "**********"
click at [526, 239] on span "Submit" at bounding box center [526, 242] width 20 height 7
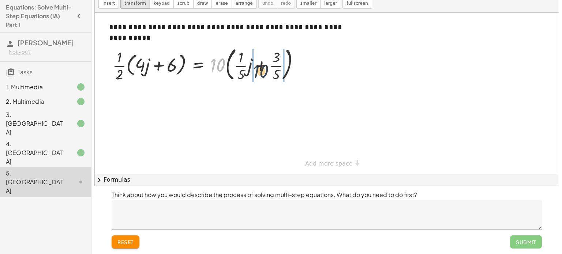
drag, startPoint x: 218, startPoint y: 62, endPoint x: 261, endPoint y: 67, distance: 43.9
click at [261, 67] on div at bounding box center [209, 63] width 200 height 39
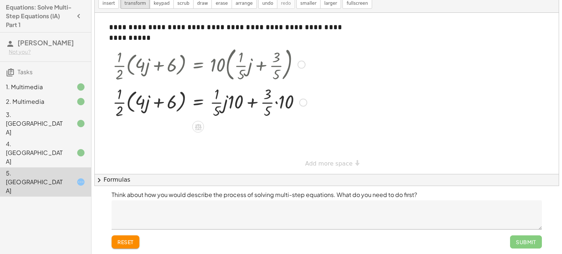
click at [303, 67] on div at bounding box center [301, 65] width 8 height 8
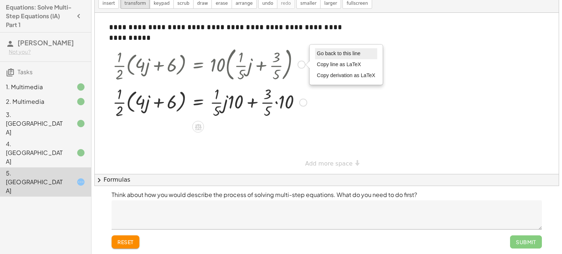
click at [327, 54] on span "Go back to this line" at bounding box center [339, 53] width 44 height 6
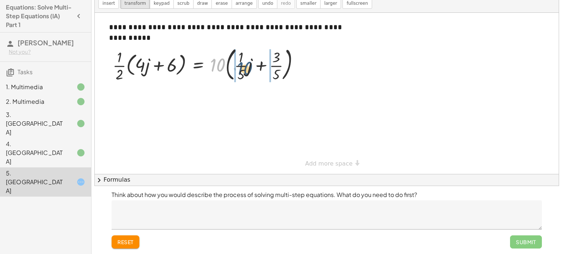
drag, startPoint x: 218, startPoint y: 61, endPoint x: 245, endPoint y: 64, distance: 27.2
click at [245, 64] on div at bounding box center [209, 63] width 200 height 39
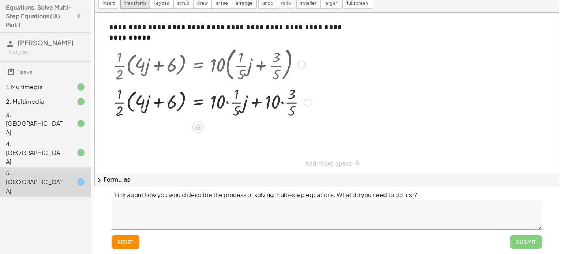
click at [254, 100] on div at bounding box center [212, 102] width 206 height 37
click at [226, 98] on div at bounding box center [212, 102] width 206 height 37
click at [230, 105] on div at bounding box center [209, 102] width 200 height 37
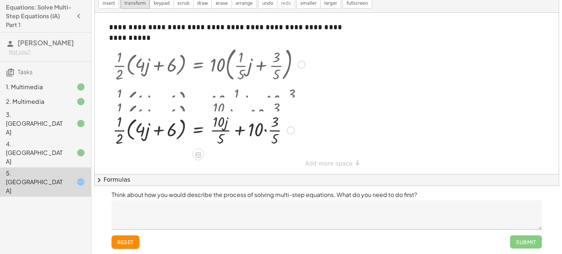
click at [198, 65] on div "· · 1 · 2 · ( + · 4 · j + 6 ) = · 10 · ( + · · 1 · 5 · j + · 3 · 5 ) · · 1 · 2 …" at bounding box center [198, 65] width 0 height 0
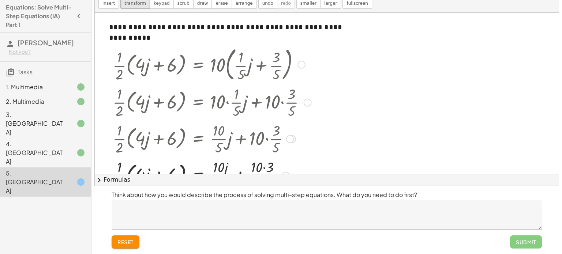
scroll to position [31, 0]
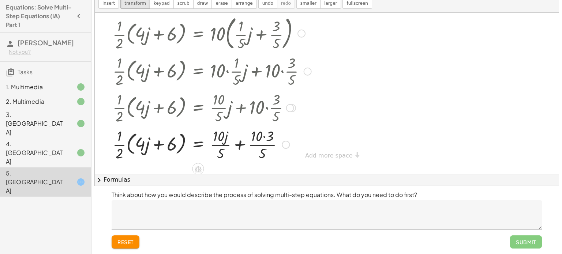
click at [241, 144] on div at bounding box center [212, 144] width 206 height 37
click at [235, 138] on div at bounding box center [212, 144] width 206 height 37
click at [240, 151] on div at bounding box center [212, 144] width 206 height 37
click at [244, 147] on div at bounding box center [212, 144] width 206 height 37
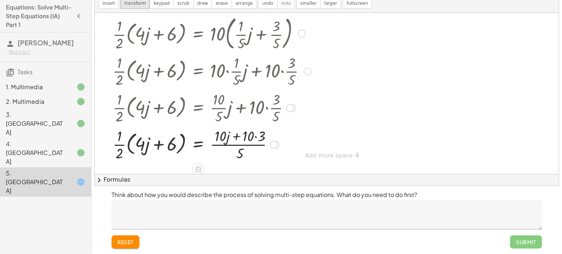
click at [244, 147] on div at bounding box center [212, 144] width 206 height 37
click at [299, 76] on div at bounding box center [212, 71] width 206 height 37
click at [310, 73] on div at bounding box center [307, 72] width 8 height 8
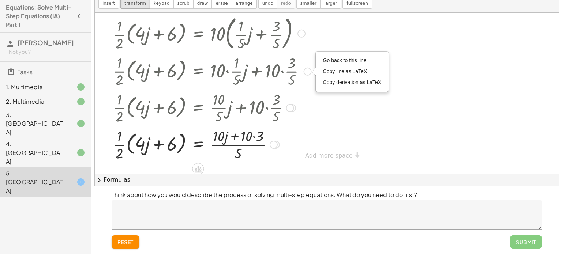
click at [301, 39] on div at bounding box center [212, 32] width 206 height 39
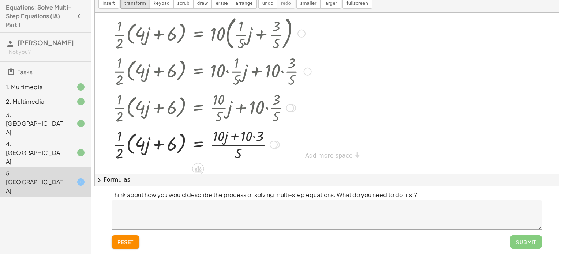
click at [300, 38] on div at bounding box center [212, 32] width 206 height 39
click at [301, 36] on div at bounding box center [301, 34] width 8 height 8
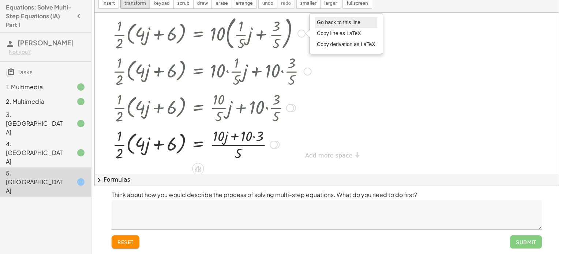
click at [325, 24] on span "Go back to this line" at bounding box center [339, 22] width 44 height 6
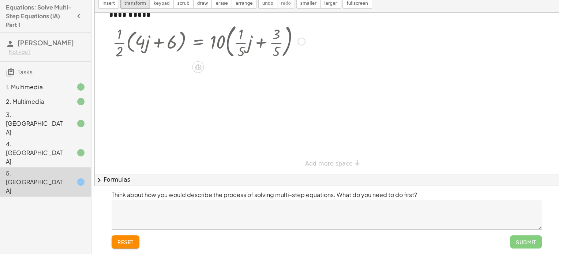
scroll to position [22, 0]
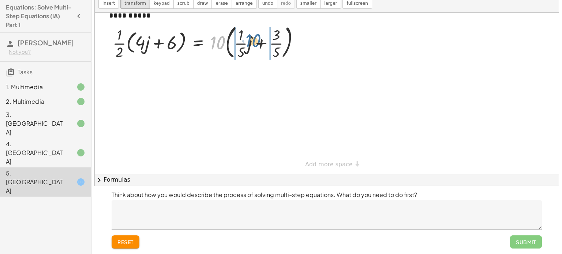
drag, startPoint x: 218, startPoint y: 43, endPoint x: 253, endPoint y: 41, distance: 35.2
click at [253, 41] on div at bounding box center [209, 41] width 200 height 39
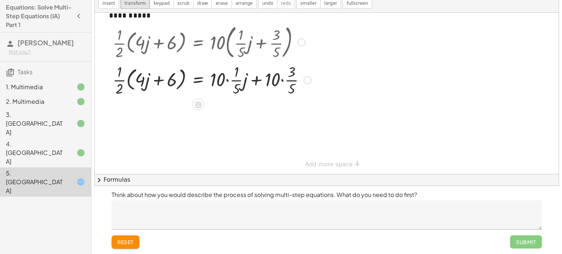
click at [290, 79] on div at bounding box center [212, 79] width 206 height 37
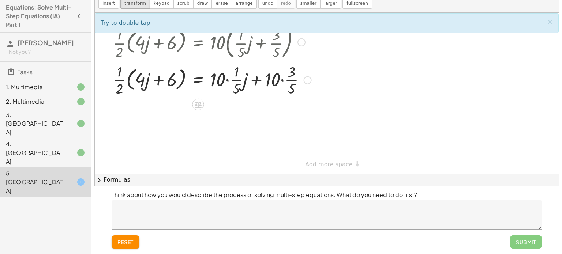
click at [230, 79] on div at bounding box center [212, 79] width 206 height 37
click at [228, 79] on div at bounding box center [212, 79] width 206 height 37
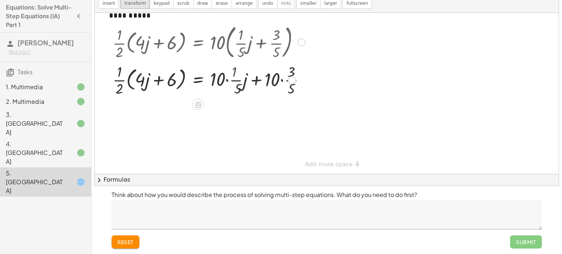
click at [226, 80] on div at bounding box center [209, 79] width 200 height 37
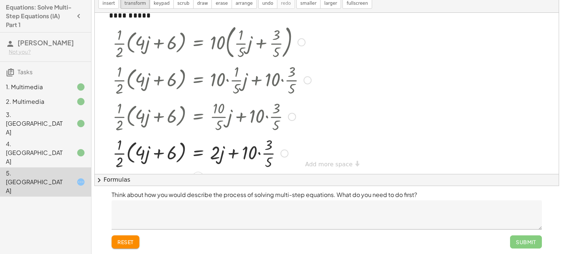
scroll to position [31, 0]
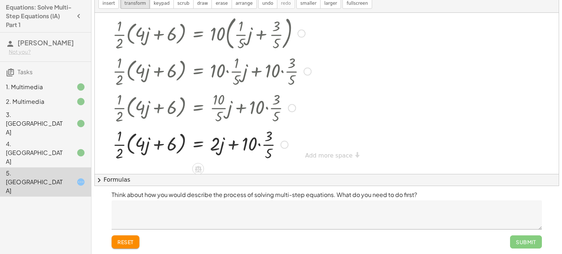
click at [258, 144] on div at bounding box center [212, 144] width 206 height 37
click at [257, 139] on div at bounding box center [212, 144] width 206 height 37
click at [254, 147] on div at bounding box center [212, 144] width 206 height 37
click at [116, 140] on div at bounding box center [212, 144] width 206 height 37
drag, startPoint x: 119, startPoint y: 147, endPoint x: 145, endPoint y: 148, distance: 25.6
